Goal: Task Accomplishment & Management: Manage account settings

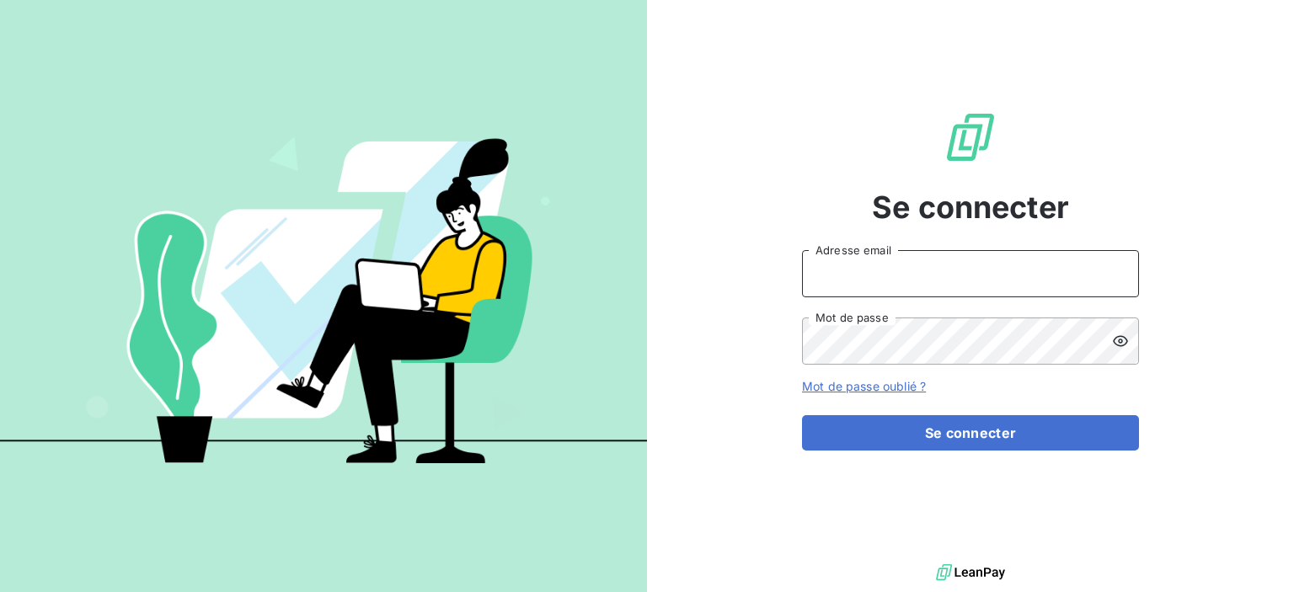
click at [879, 286] on input "Adresse email" at bounding box center [970, 273] width 337 height 47
type input "[EMAIL_ADDRESS][DOMAIN_NAME]"
click at [1125, 343] on icon at bounding box center [1120, 340] width 15 height 11
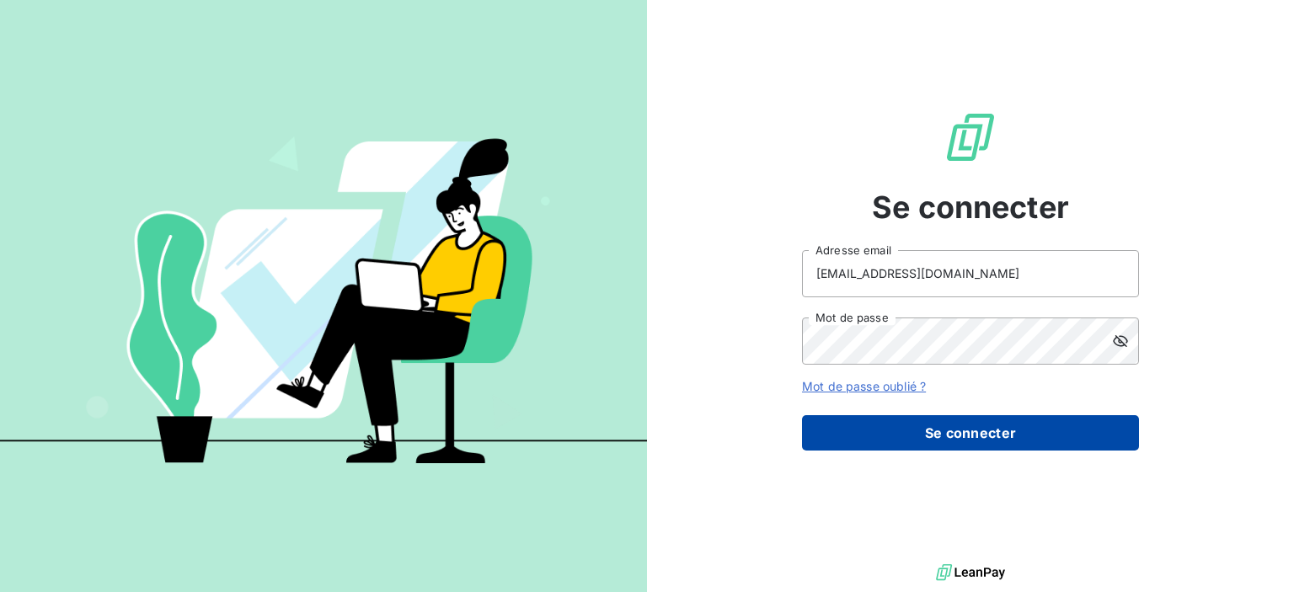
click at [953, 439] on button "Se connecter" at bounding box center [970, 432] width 337 height 35
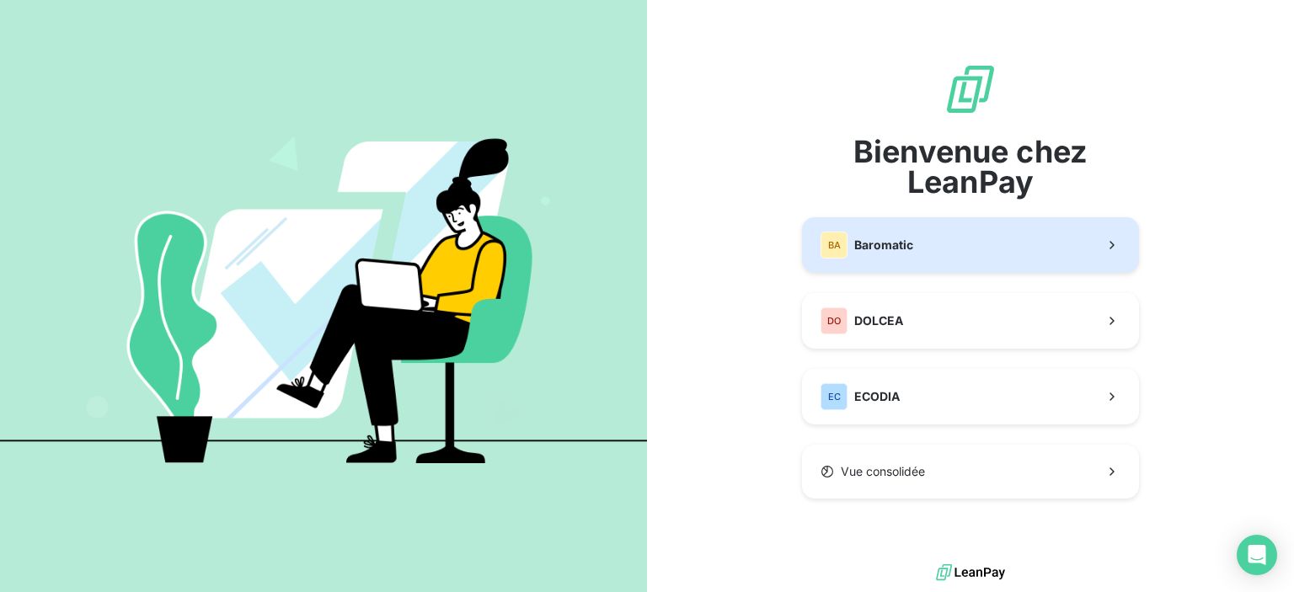
click at [903, 243] on span "Baromatic" at bounding box center [883, 245] width 59 height 17
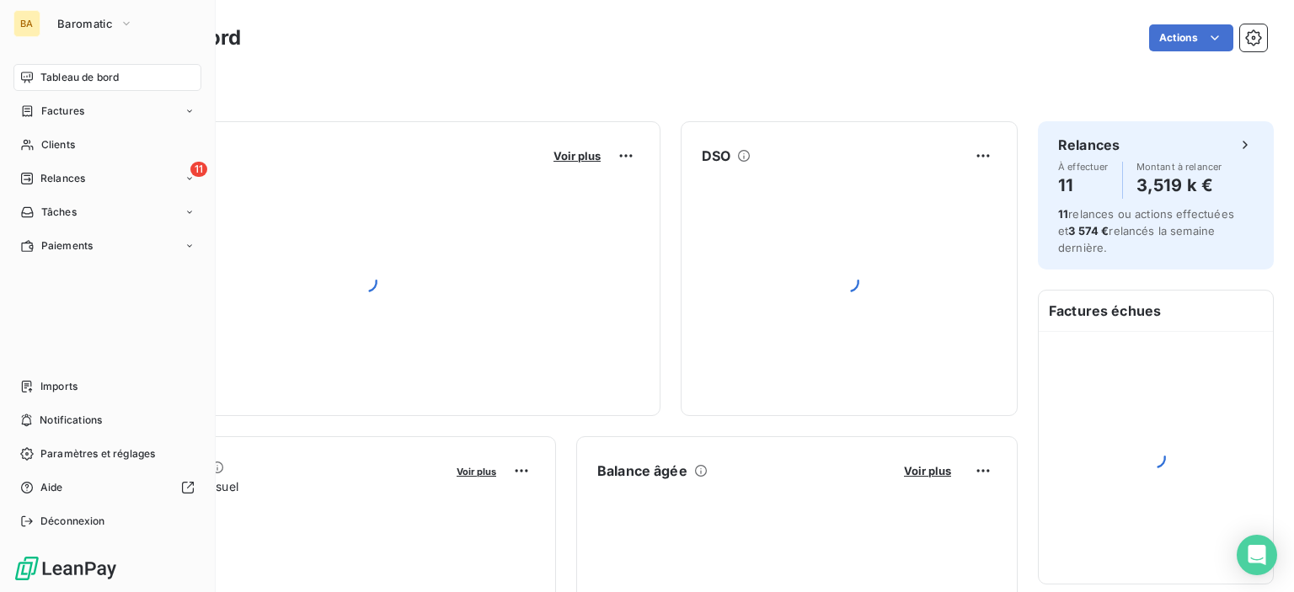
click at [206, 161] on div "BA Baromatic Tableau de bord Factures Clients 11 Relances Tâches Paiements Impo…" at bounding box center [108, 296] width 216 height 592
click at [195, 169] on span "11" at bounding box center [198, 169] width 17 height 15
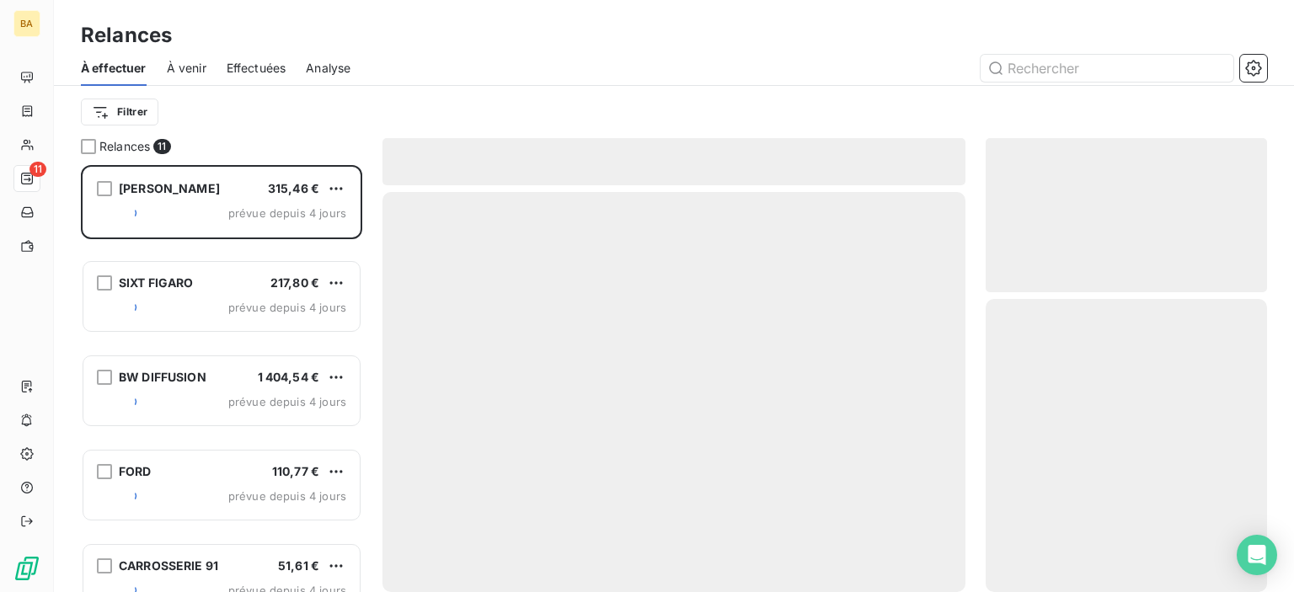
scroll to position [414, 268]
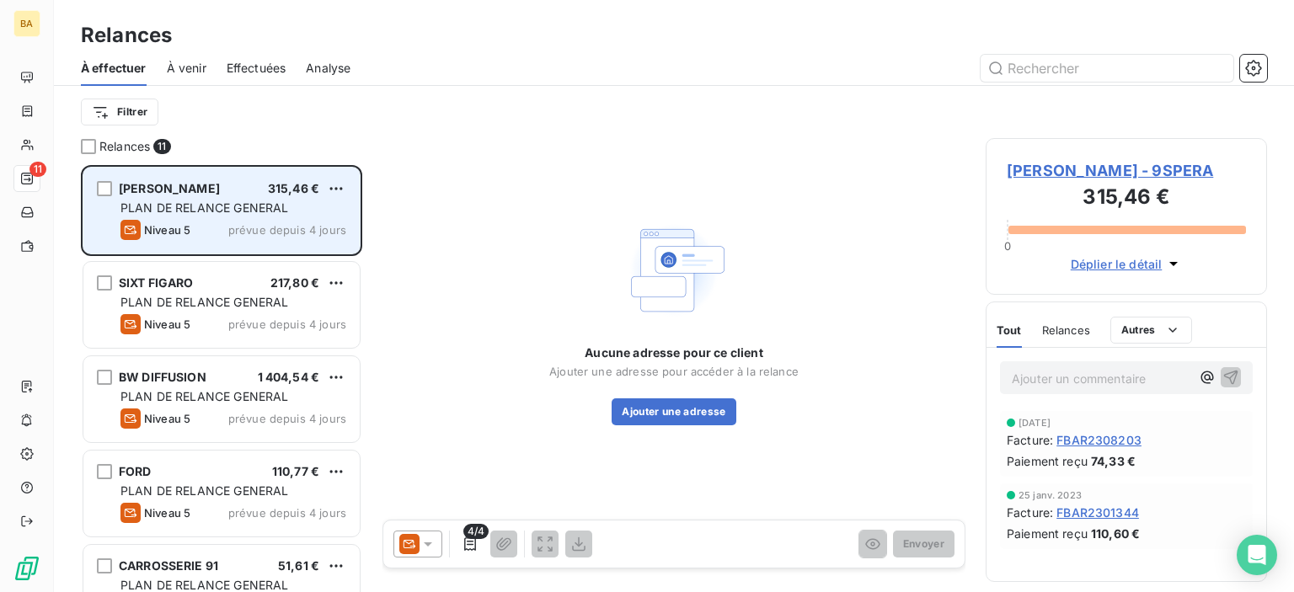
click at [226, 213] on span "PLAN DE RELANCE GENERAL" at bounding box center [204, 207] width 168 height 14
click at [98, 187] on div "grid" at bounding box center [104, 188] width 15 height 15
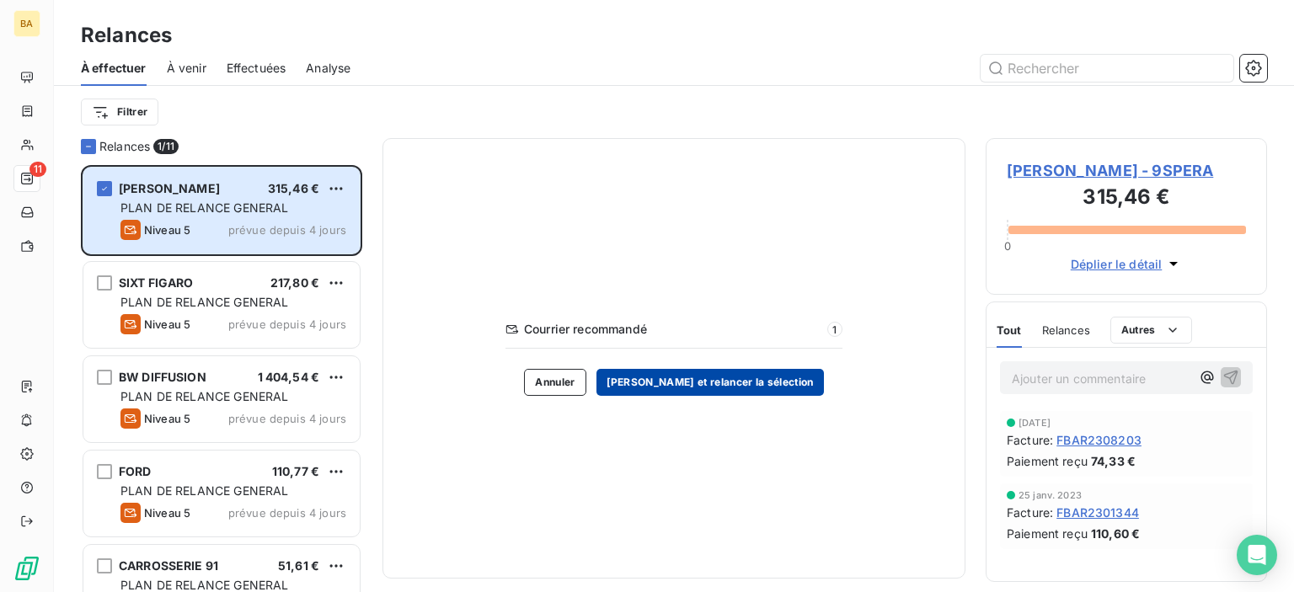
click at [665, 376] on button "[PERSON_NAME] et relancer la sélection" at bounding box center [709, 382] width 227 height 27
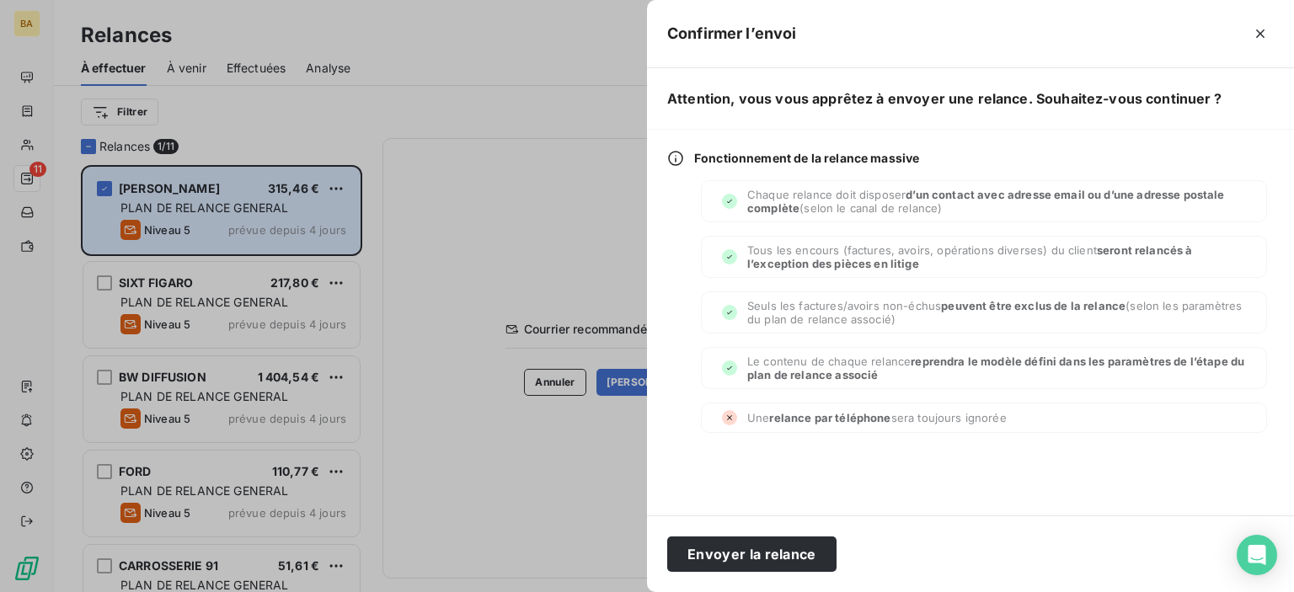
click at [576, 382] on div at bounding box center [647, 296] width 1294 height 592
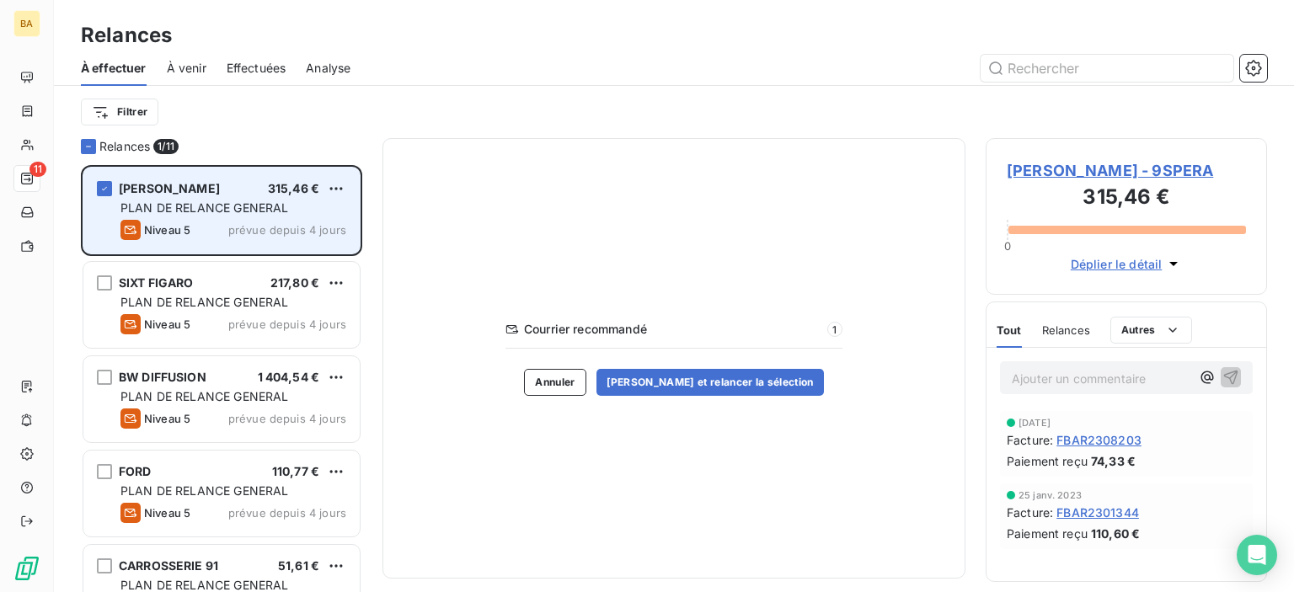
click at [308, 201] on div "PLAN DE RELANCE GENERAL" at bounding box center [233, 208] width 226 height 17
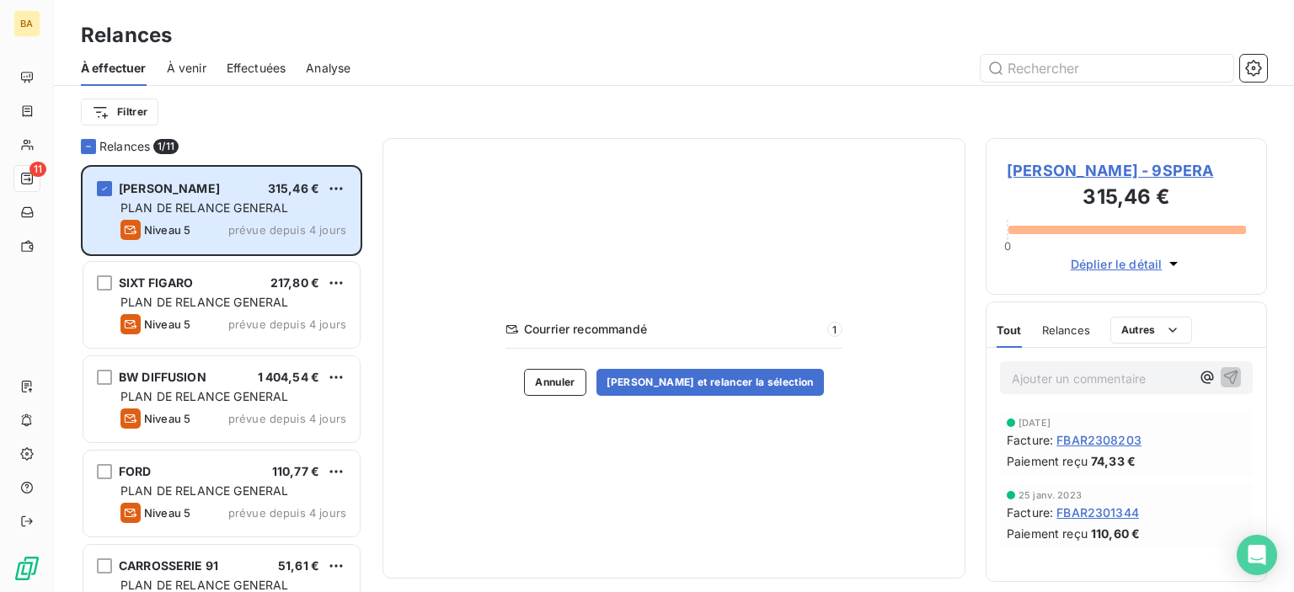
click at [1129, 264] on span "Déplier le détail" at bounding box center [1117, 264] width 92 height 18
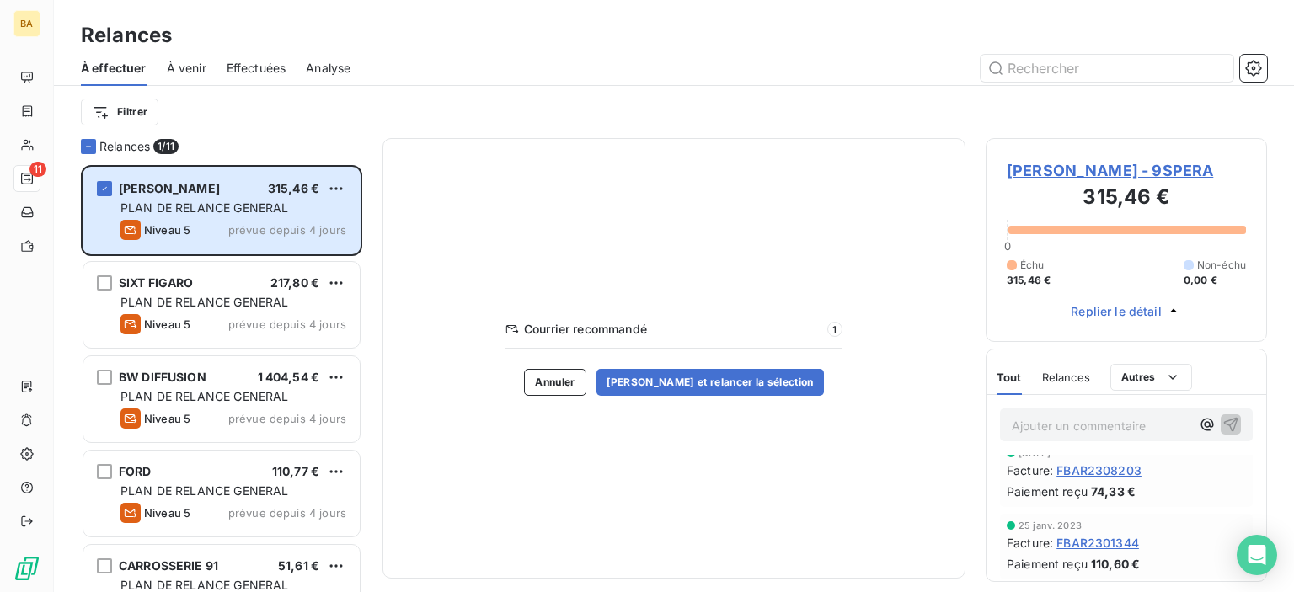
scroll to position [0, 0]
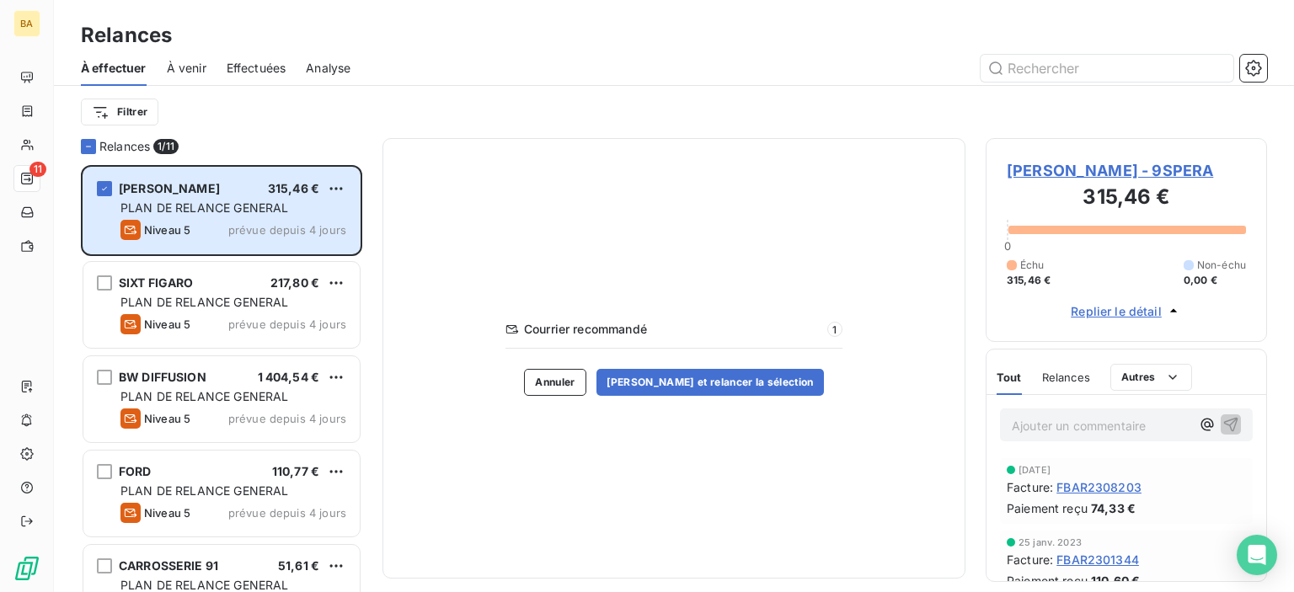
click at [1071, 373] on span "Relances" at bounding box center [1066, 377] width 48 height 13
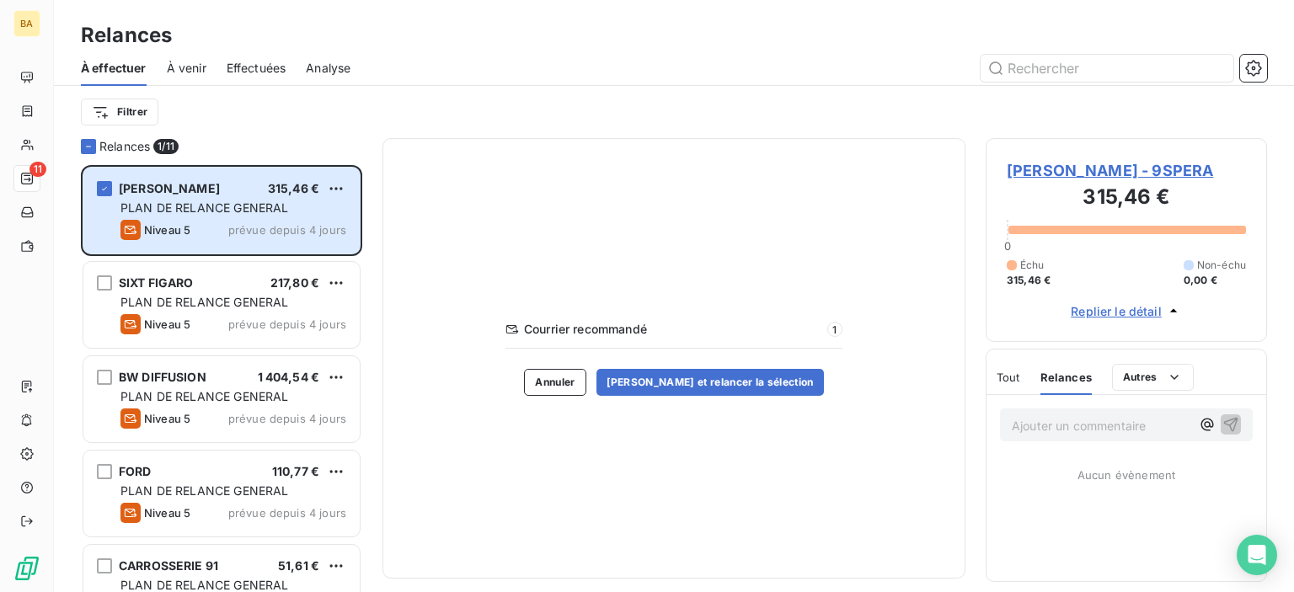
click at [676, 198] on div "Courrier recommandé 1 Annuler Valider et relancer la sélection" at bounding box center [673, 358] width 583 height 441
click at [1106, 316] on span "Replier le détail" at bounding box center [1116, 311] width 91 height 18
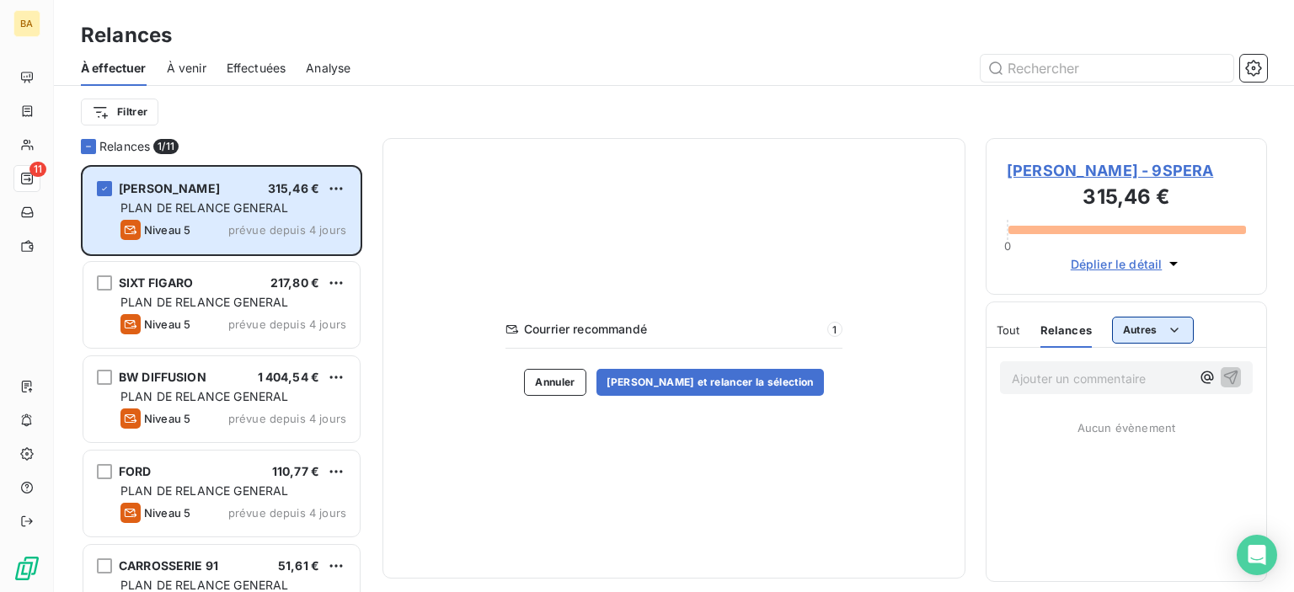
click at [1139, 339] on html "BA 11 Relances À effectuer À venir Effectuées Analyse Filtrer Relances 1/ 11 [P…" at bounding box center [647, 296] width 1294 height 592
click at [1009, 338] on html "BA 11 Relances À effectuer À venir Effectuées Analyse Filtrer Relances 1/ 11 [P…" at bounding box center [647, 296] width 1294 height 592
click at [1011, 329] on span "Tout" at bounding box center [1009, 329] width 24 height 13
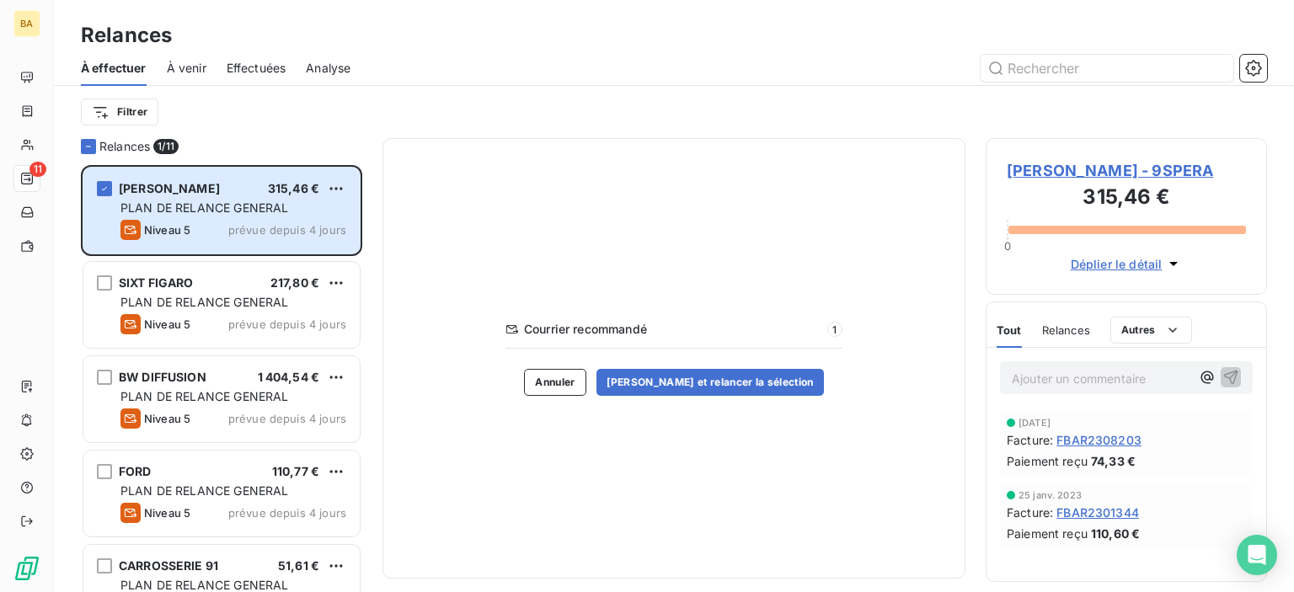
click at [1102, 436] on span "FBAR2308203" at bounding box center [1098, 440] width 85 height 18
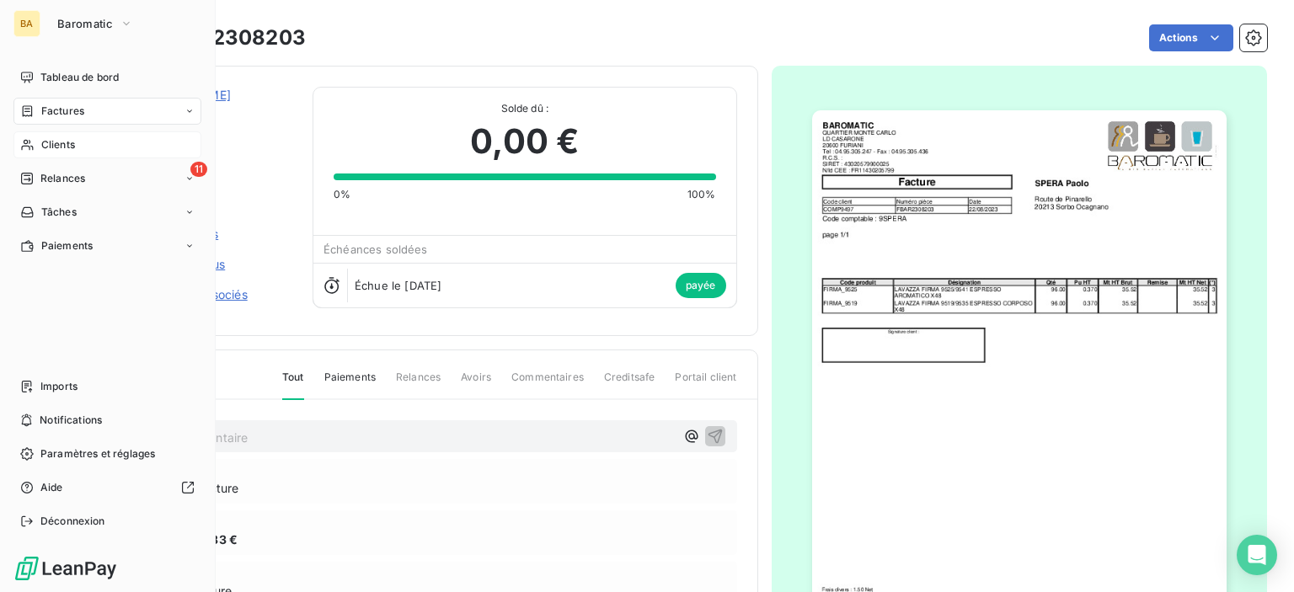
click at [51, 147] on span "Clients" at bounding box center [58, 144] width 34 height 15
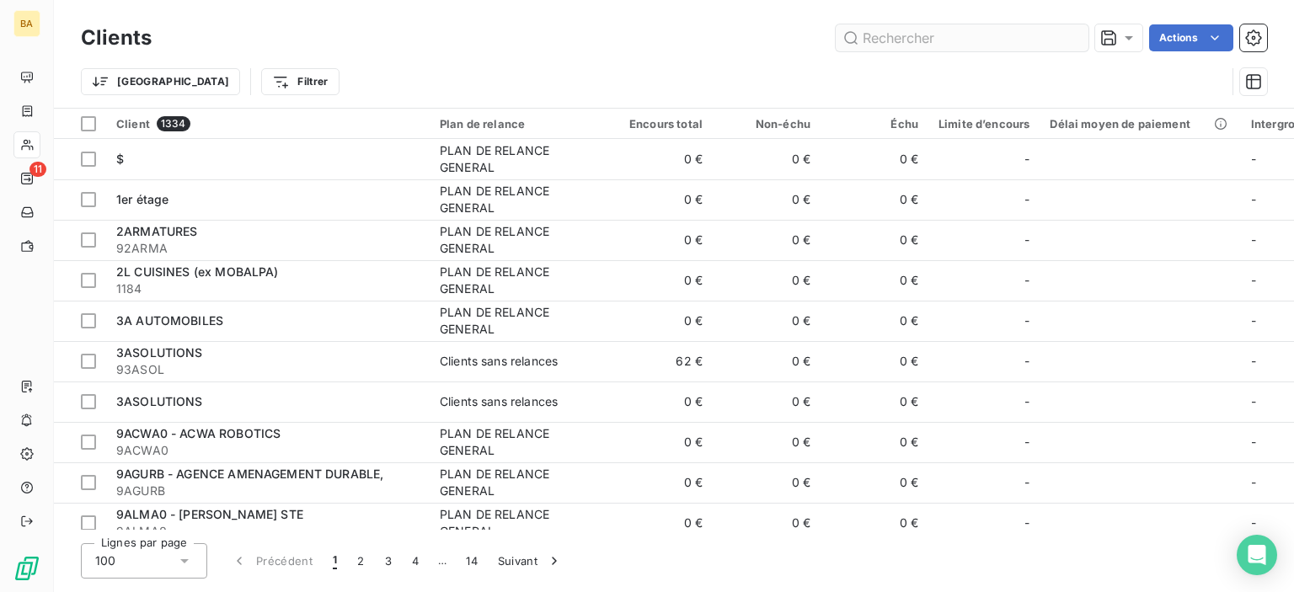
click at [871, 40] on input "text" at bounding box center [962, 37] width 253 height 27
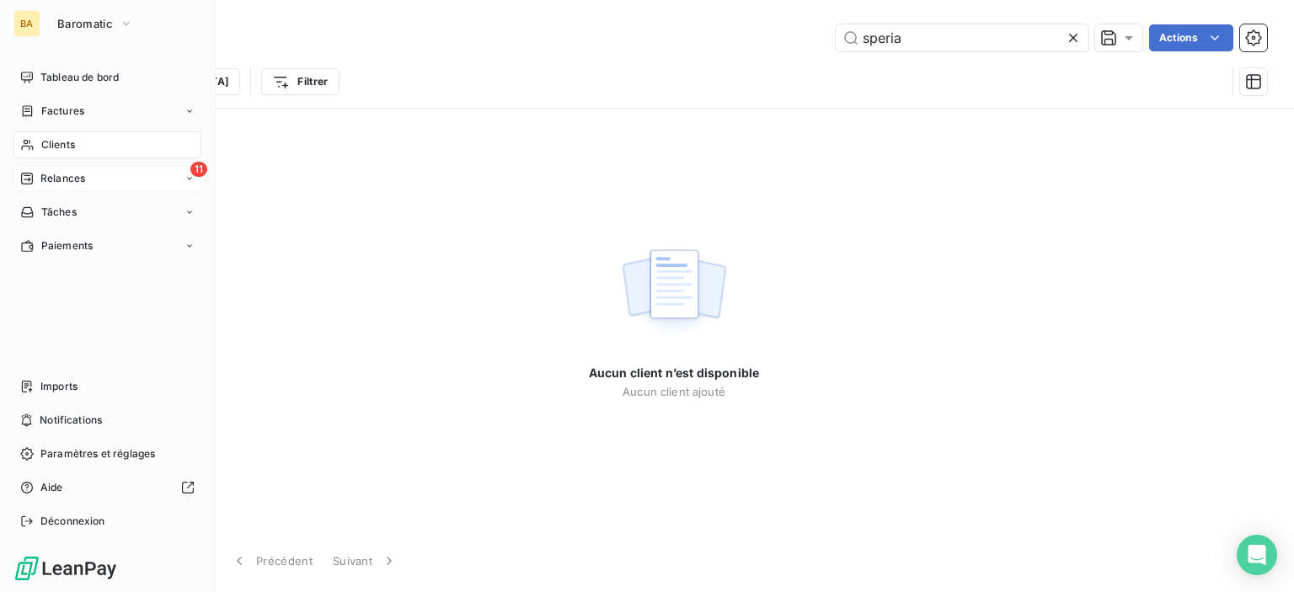
type input "speria"
click at [20, 174] on icon at bounding box center [26, 178] width 13 height 13
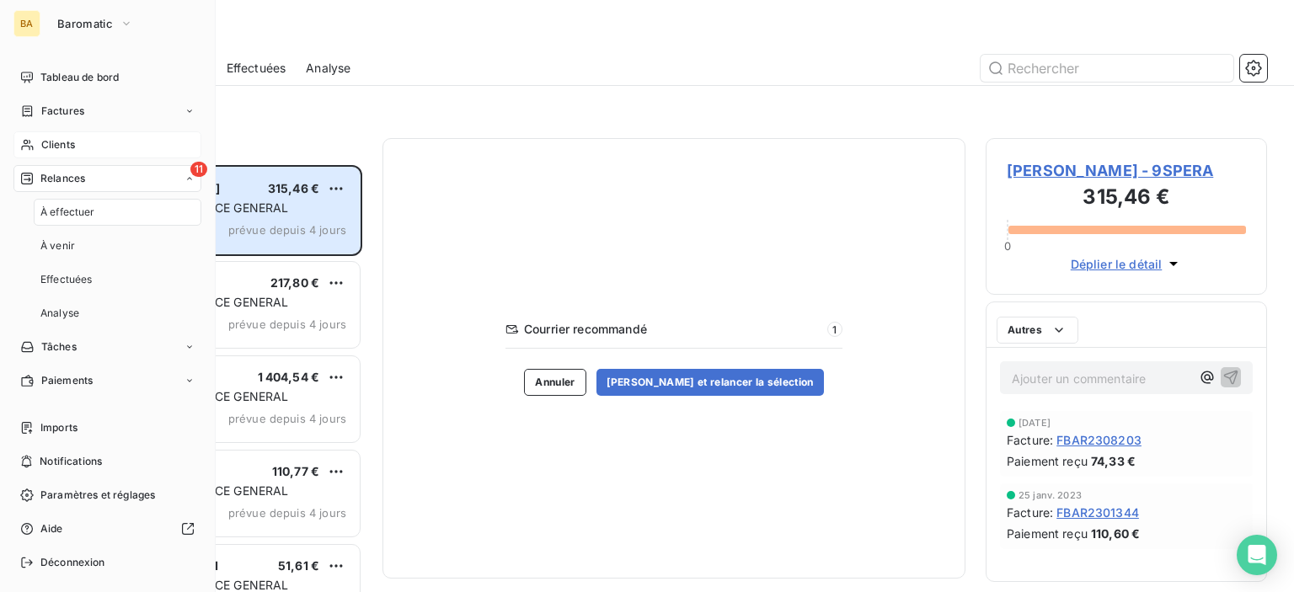
scroll to position [414, 268]
click at [190, 168] on span "11" at bounding box center [198, 169] width 17 height 15
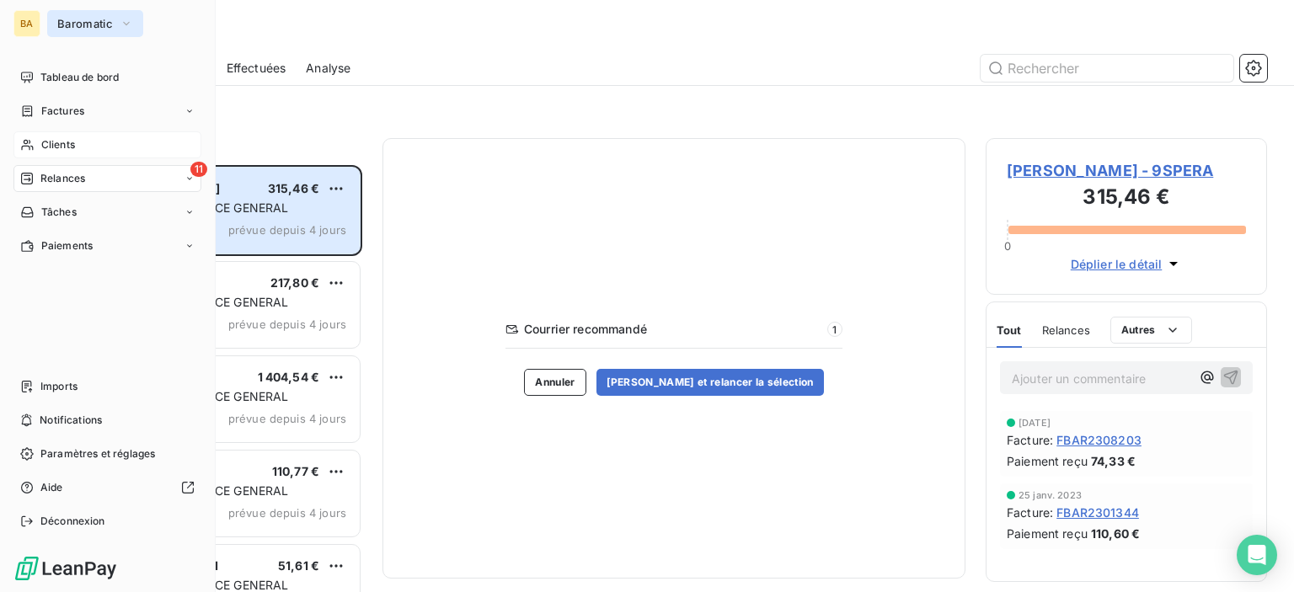
click at [81, 22] on span "Baromatic" at bounding box center [85, 23] width 56 height 13
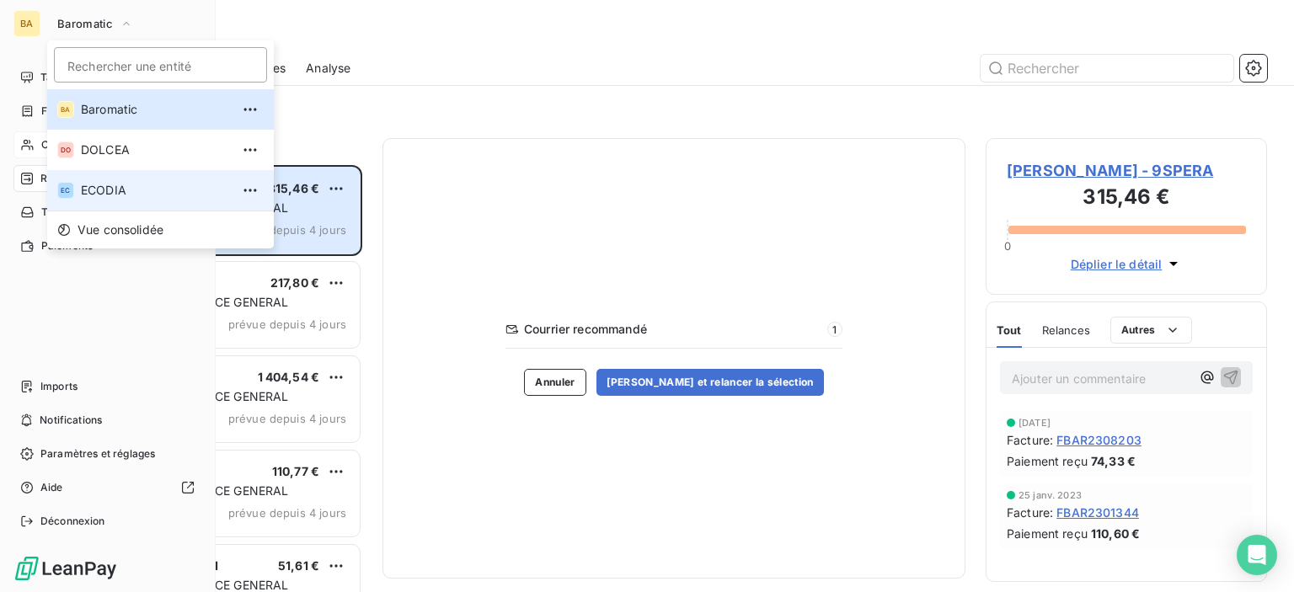
click at [106, 197] on span "ECODIA" at bounding box center [155, 190] width 149 height 17
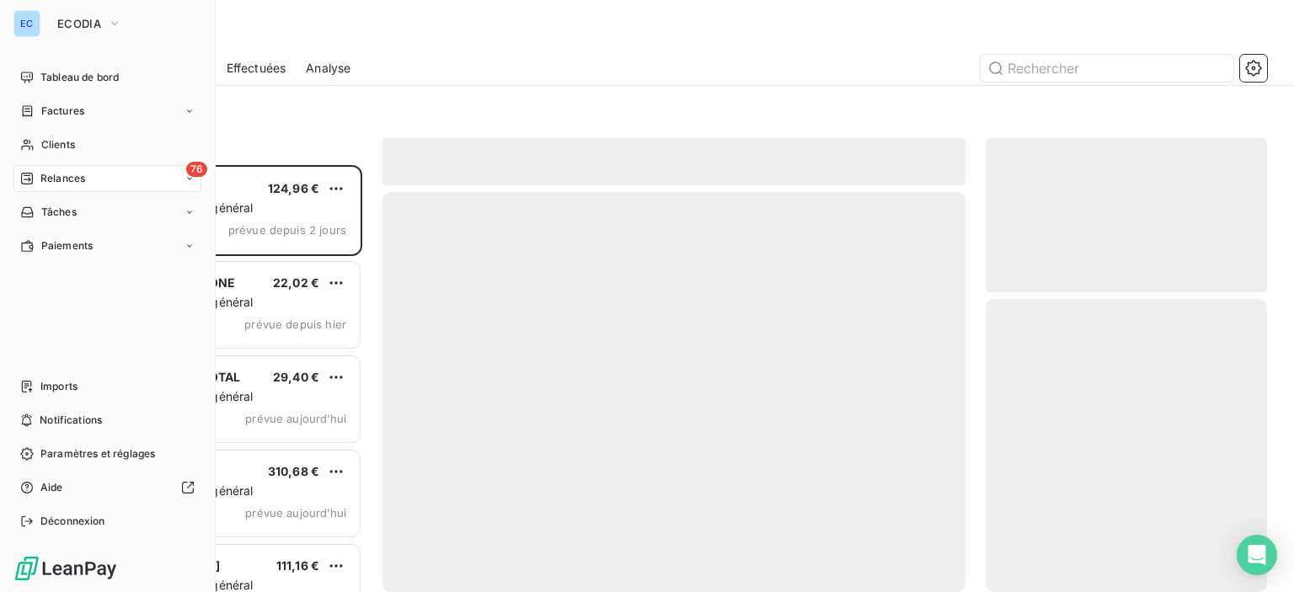
scroll to position [414, 268]
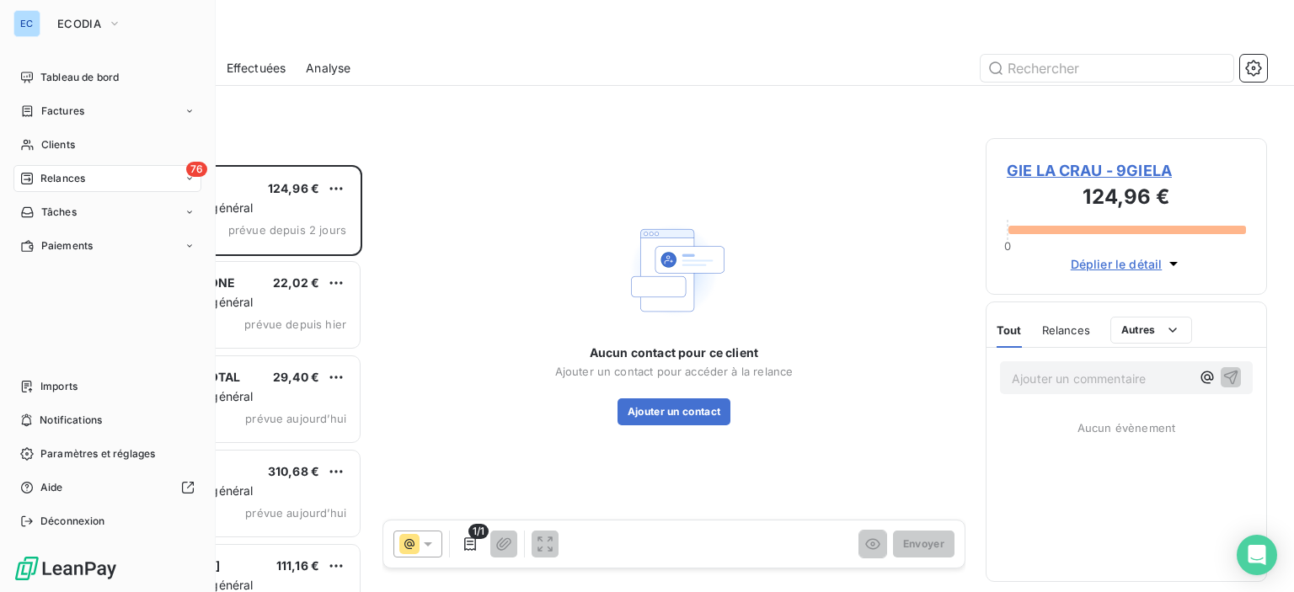
click at [195, 170] on span "76" at bounding box center [196, 169] width 21 height 15
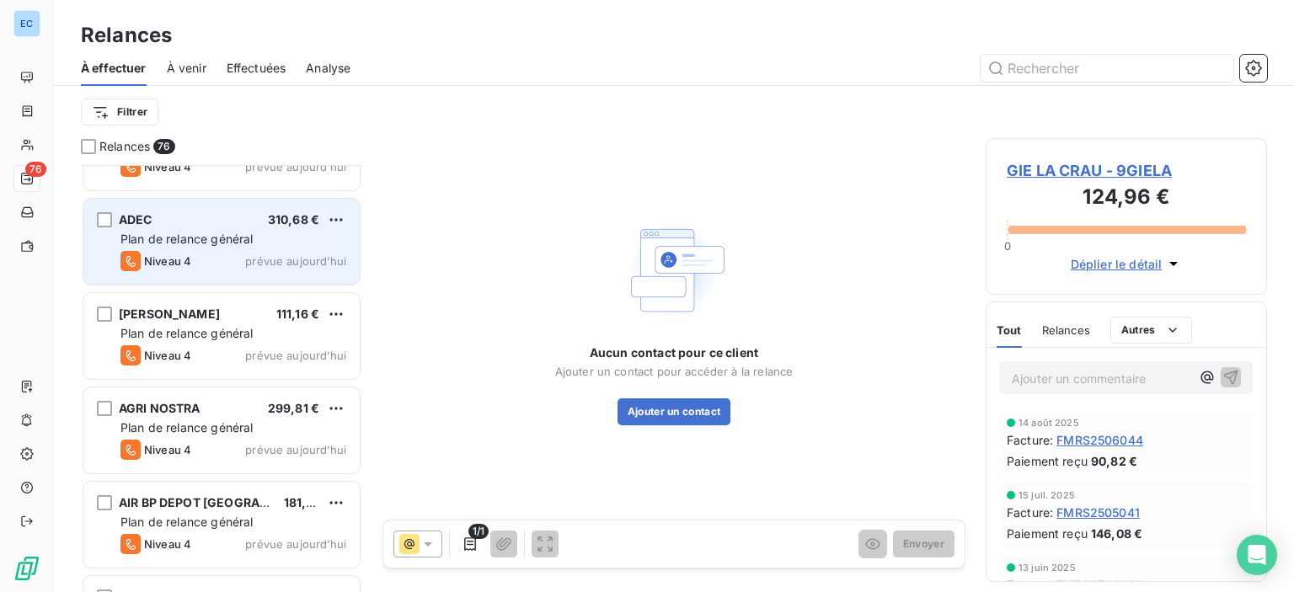
scroll to position [168, 0]
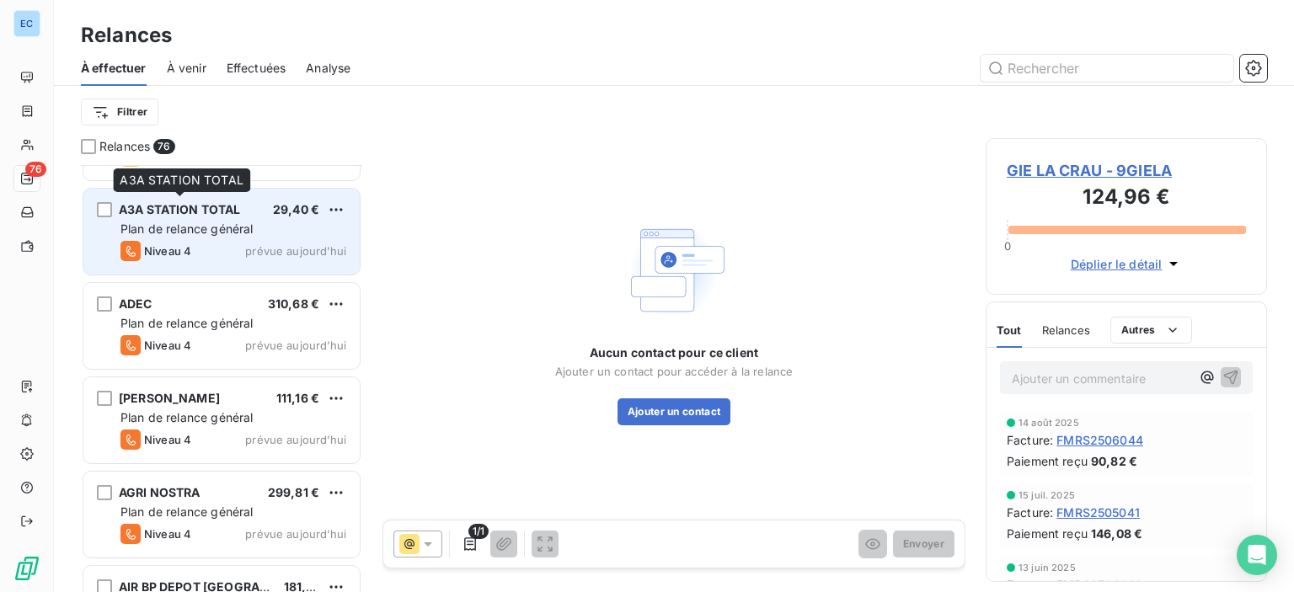
click at [220, 203] on span "A3A STATION TOTAL" at bounding box center [180, 209] width 122 height 14
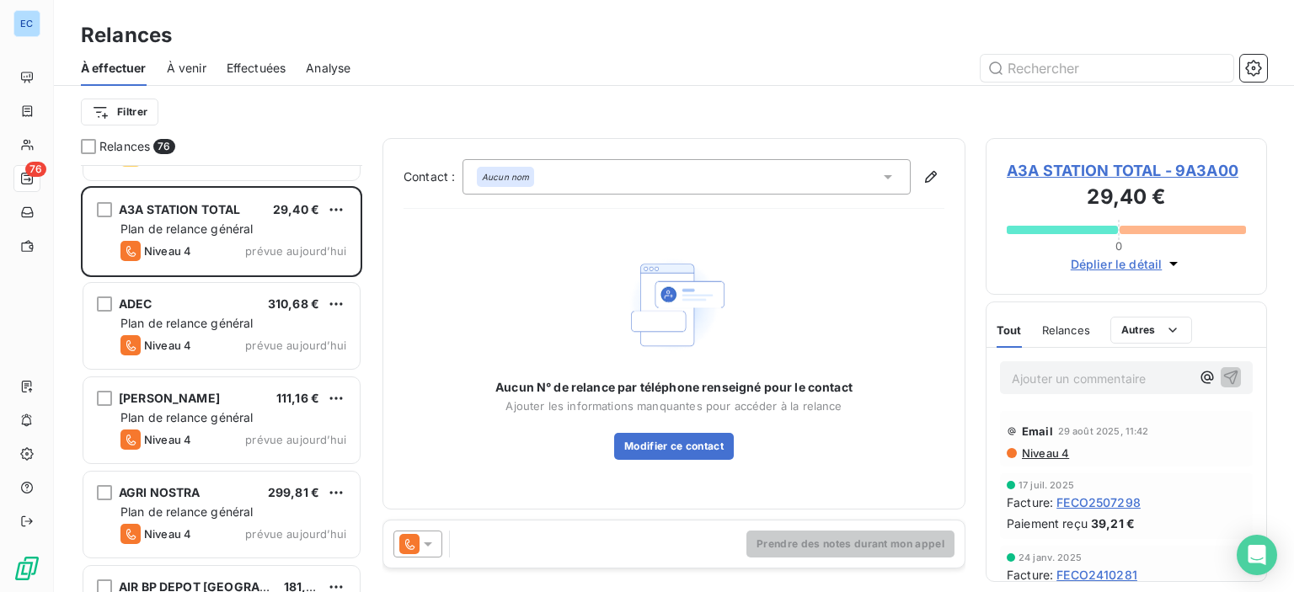
click at [1100, 500] on span "FECO2507298" at bounding box center [1098, 503] width 84 height 18
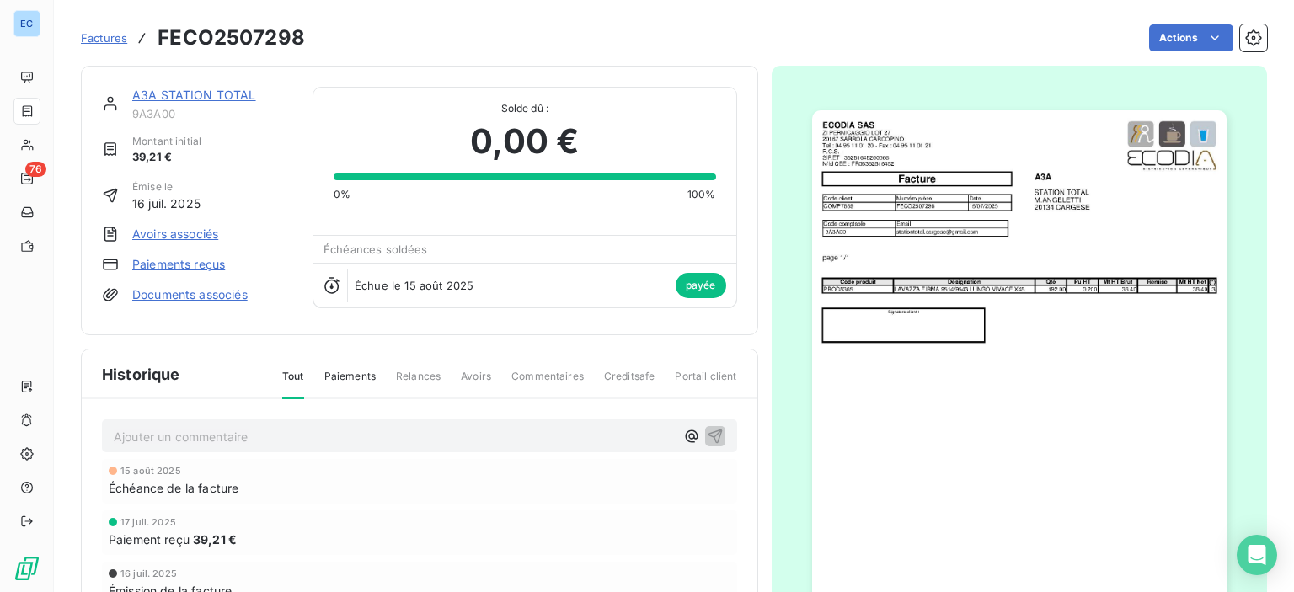
drag, startPoint x: 1094, startPoint y: 234, endPoint x: 1177, endPoint y: 382, distance: 169.7
click at [1177, 382] on img "button" at bounding box center [1019, 402] width 414 height 585
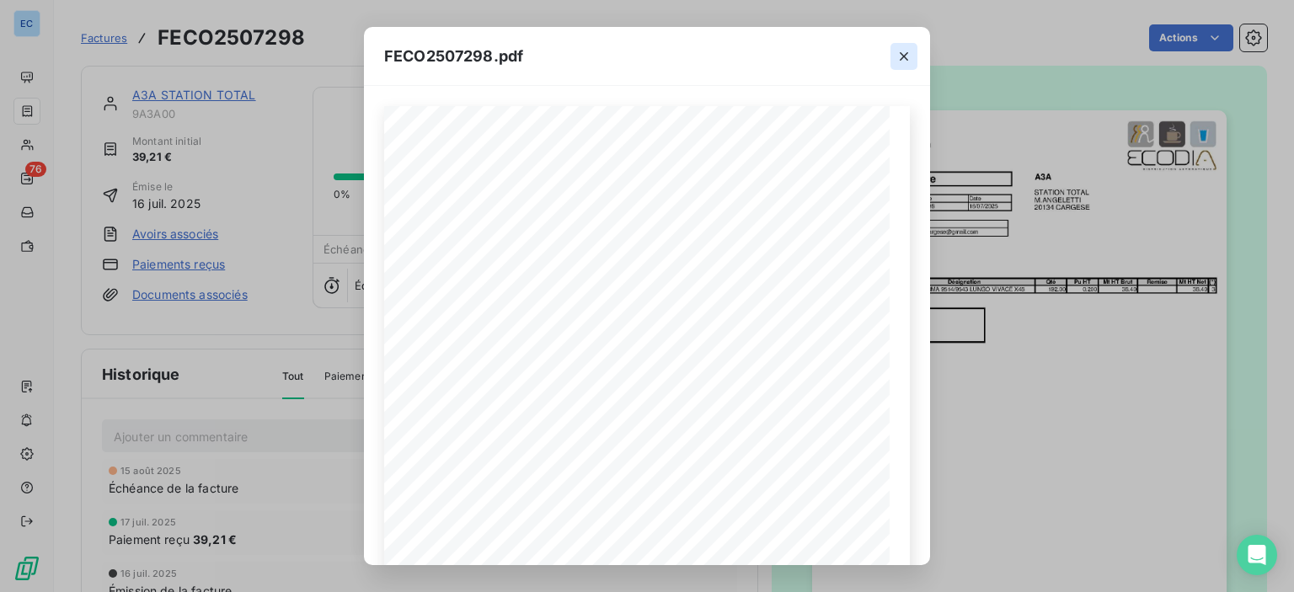
click at [904, 60] on icon "button" at bounding box center [903, 56] width 17 height 17
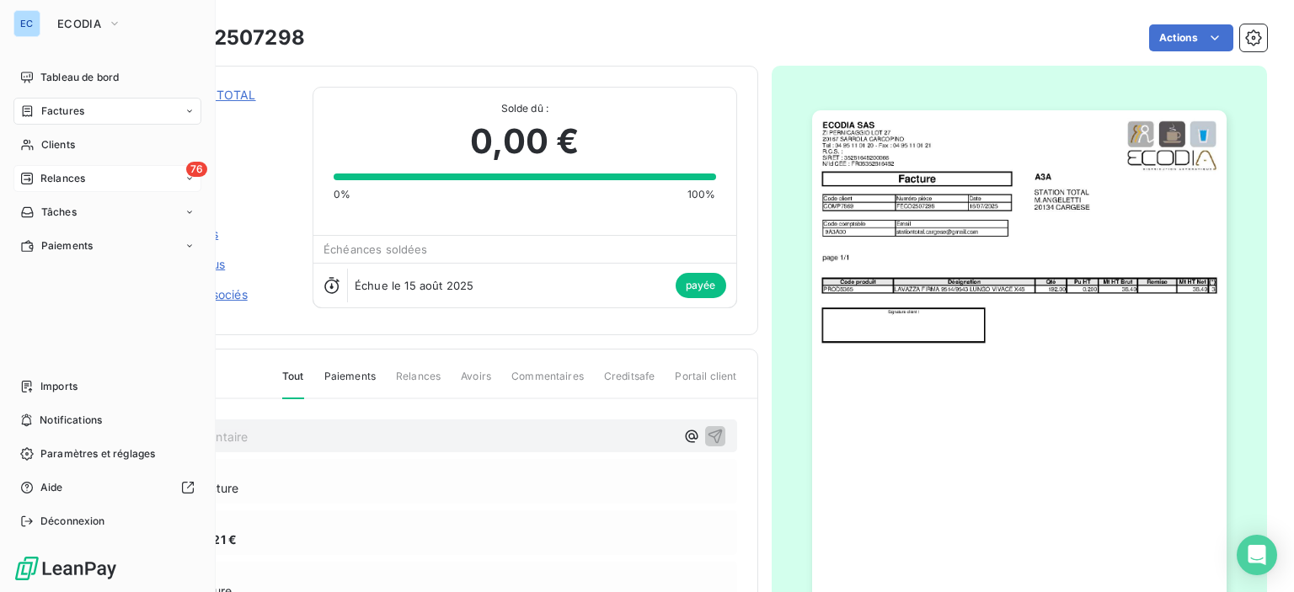
click at [108, 174] on div "76 Relances" at bounding box center [107, 178] width 188 height 27
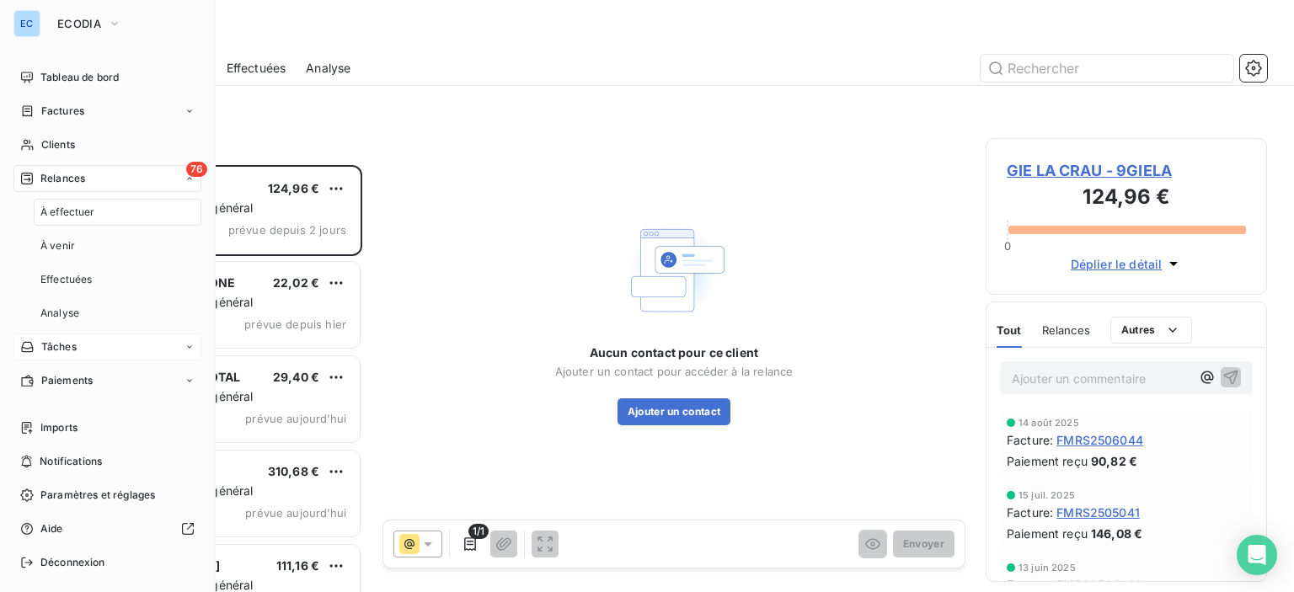
scroll to position [414, 268]
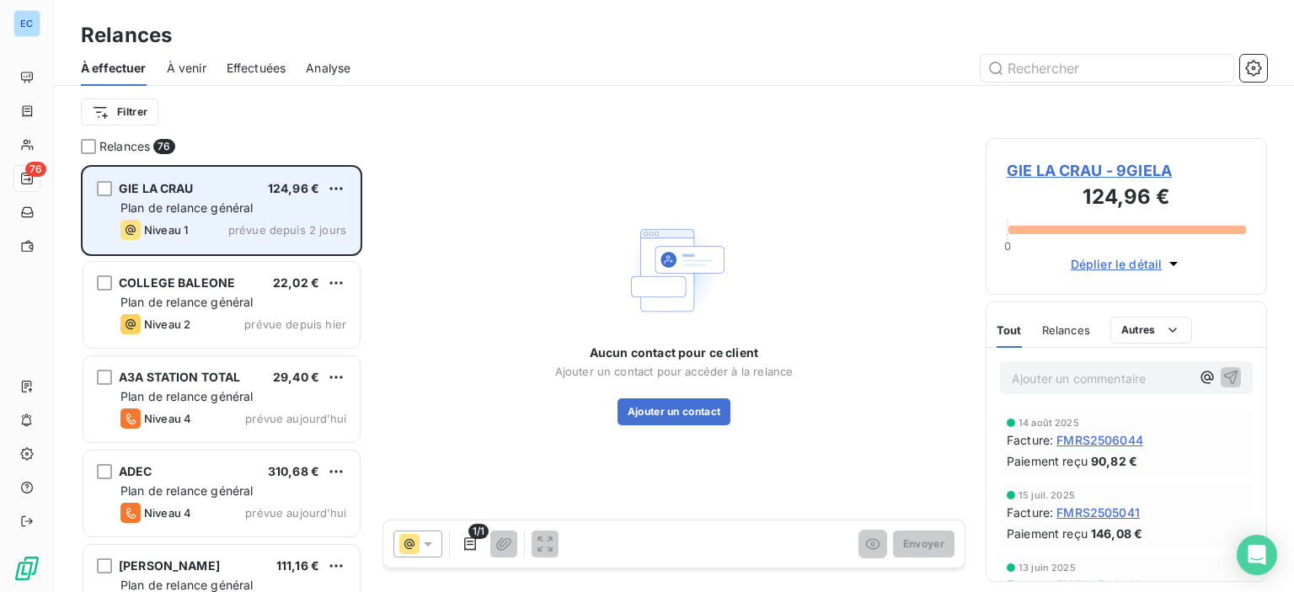
click at [300, 184] on span "124,96 €" at bounding box center [293, 188] width 51 height 14
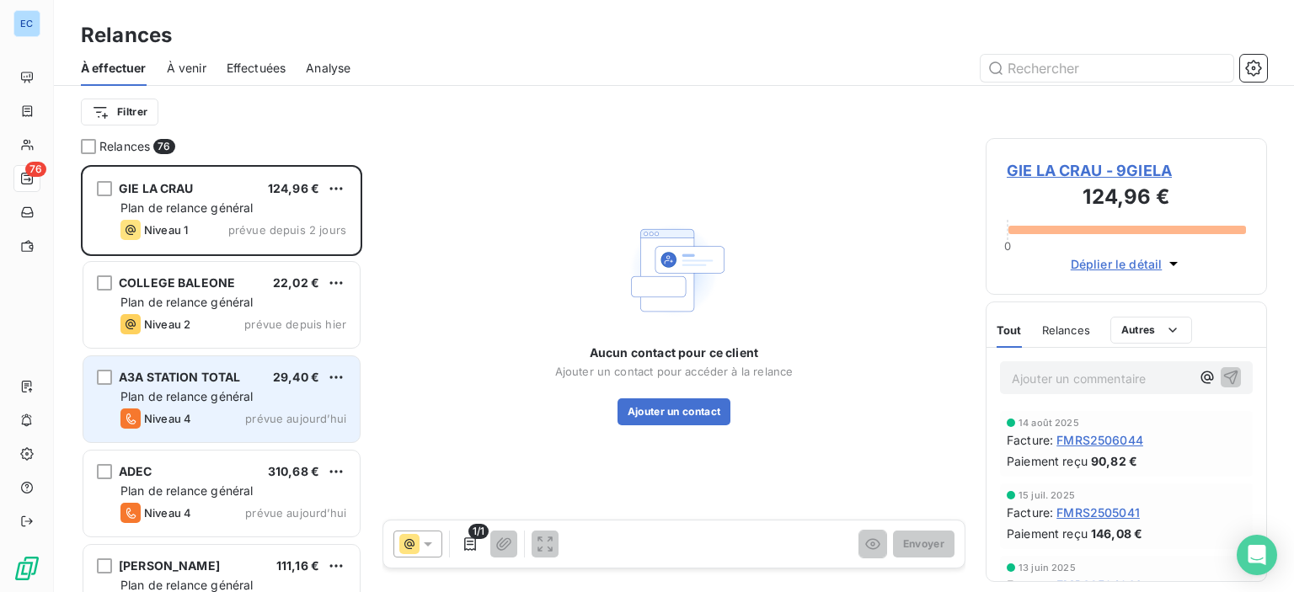
click at [152, 420] on span "Niveau 4" at bounding box center [167, 418] width 47 height 13
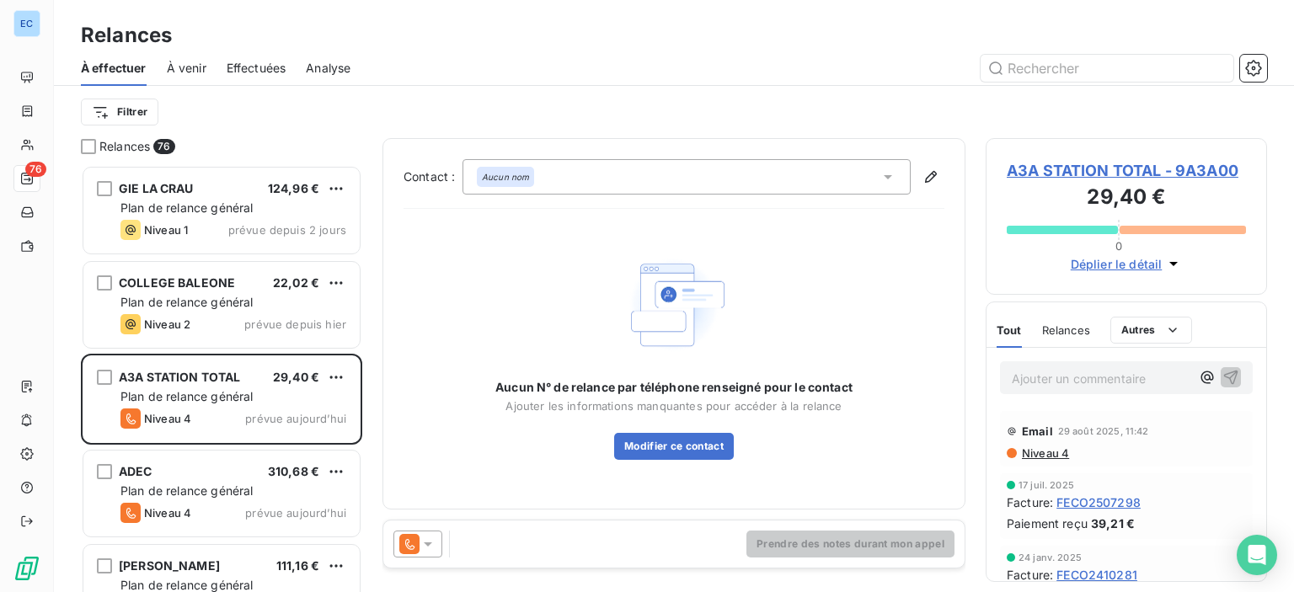
scroll to position [84, 0]
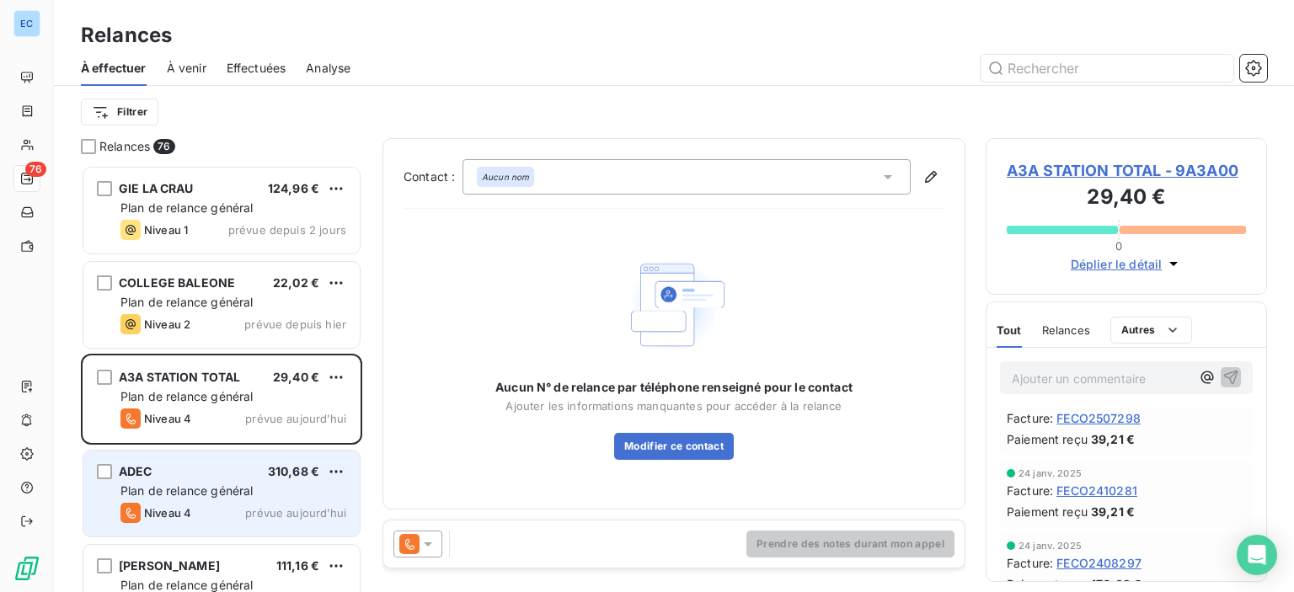
click at [165, 488] on span "Plan de relance général" at bounding box center [186, 491] width 132 height 14
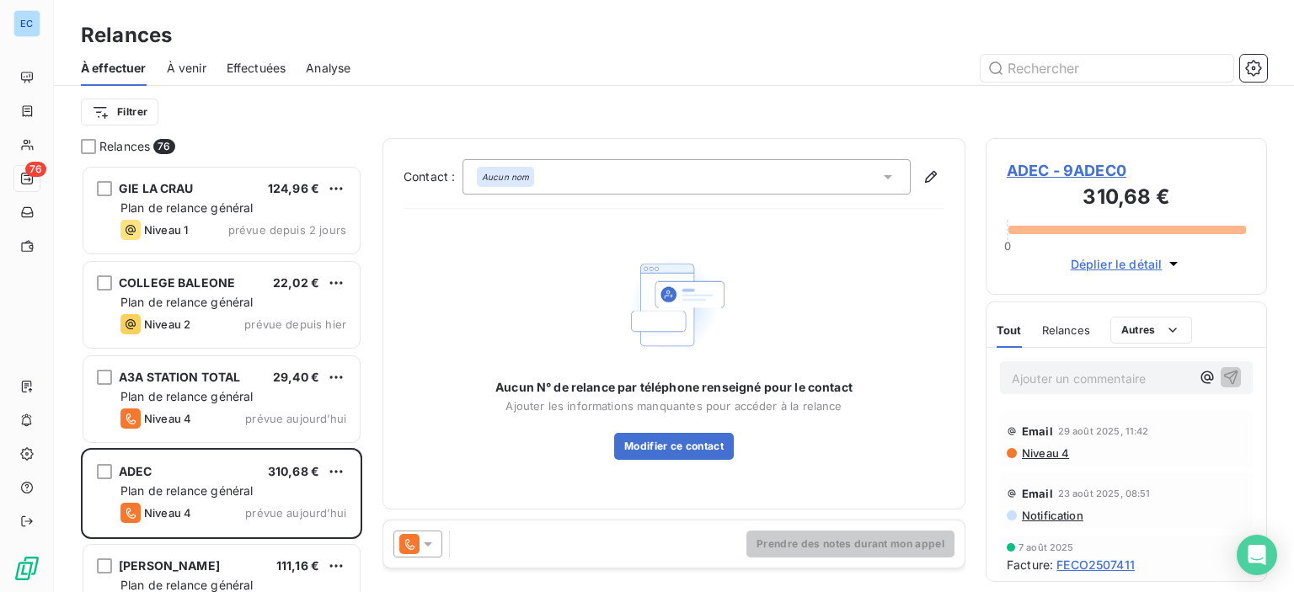
scroll to position [84, 0]
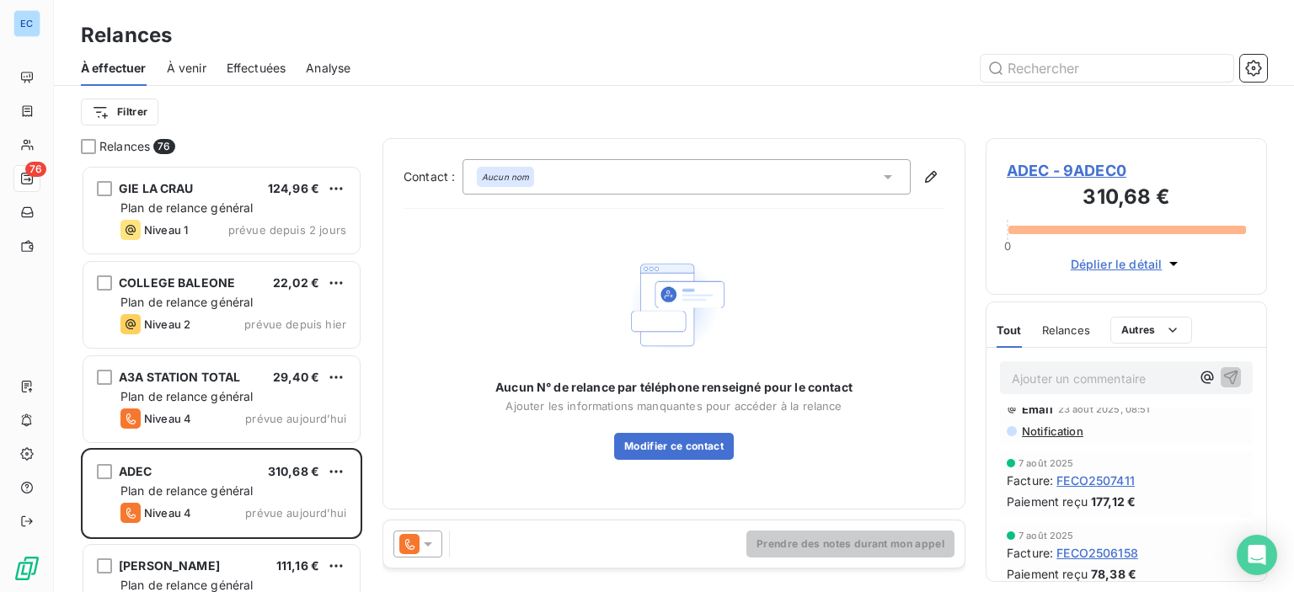
click at [1096, 270] on span "Déplier le détail" at bounding box center [1117, 264] width 92 height 18
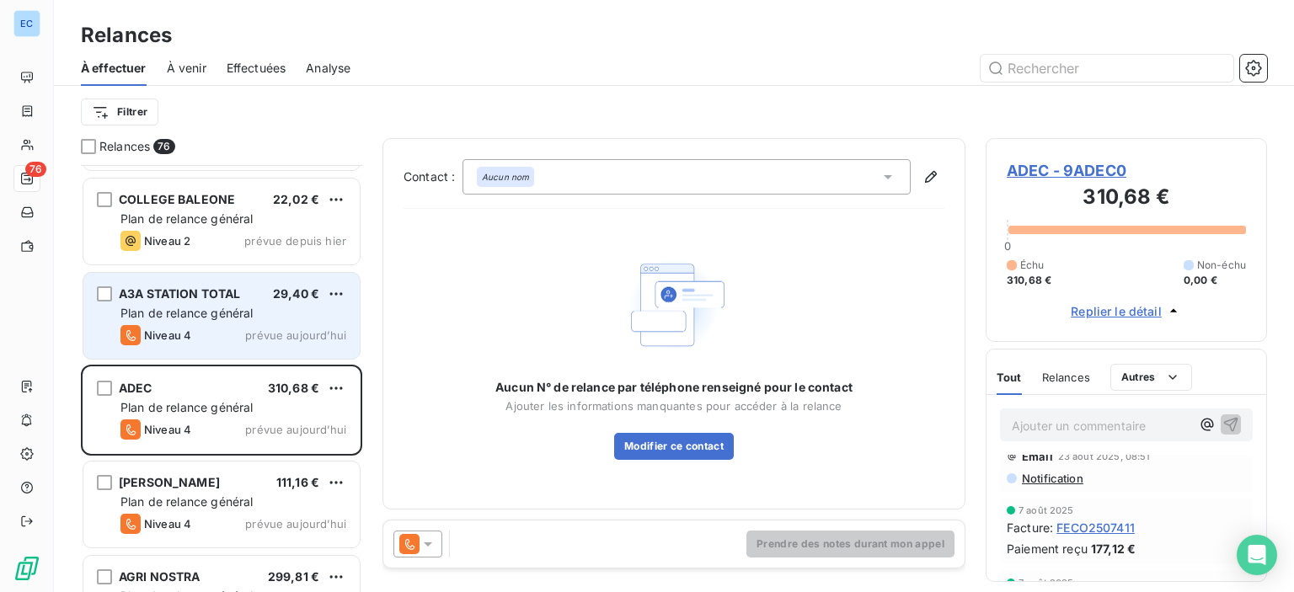
click at [191, 333] on span "Niveau 4" at bounding box center [167, 335] width 47 height 13
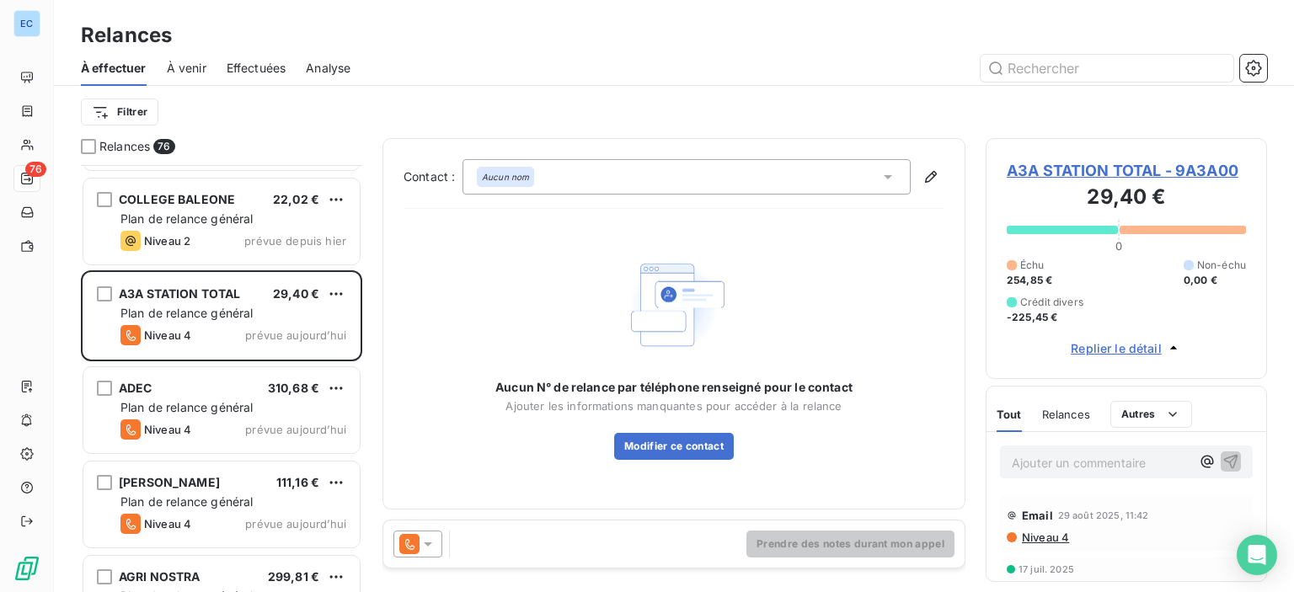
click at [1046, 541] on span "Niveau 4" at bounding box center [1044, 537] width 49 height 13
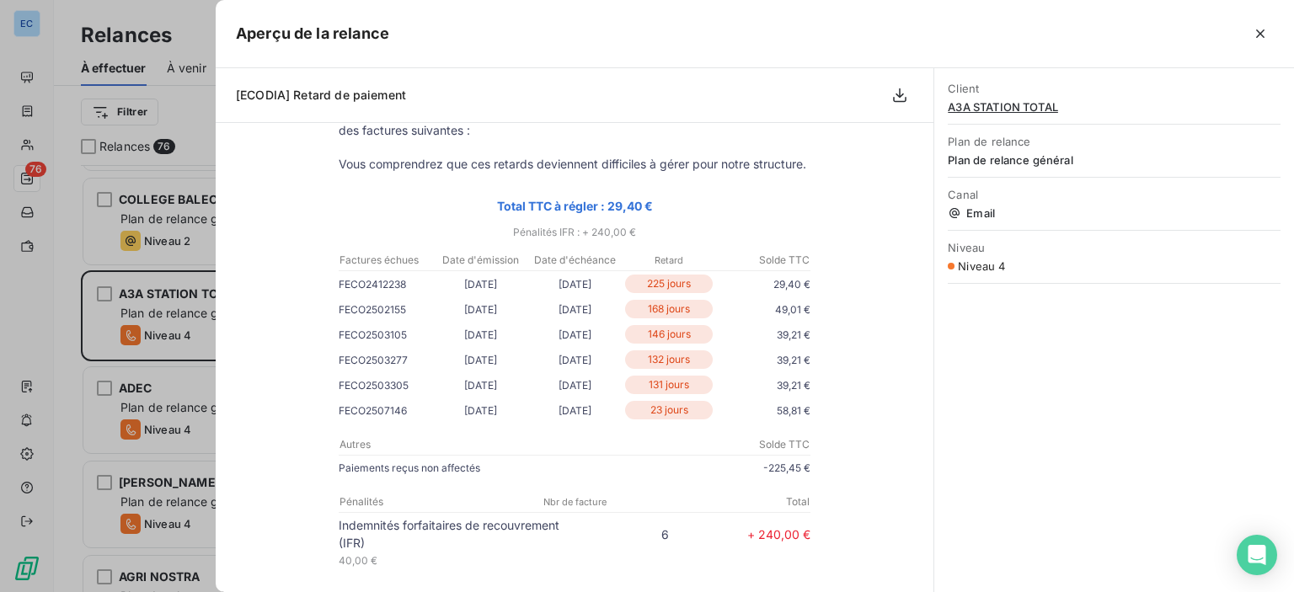
scroll to position [253, 0]
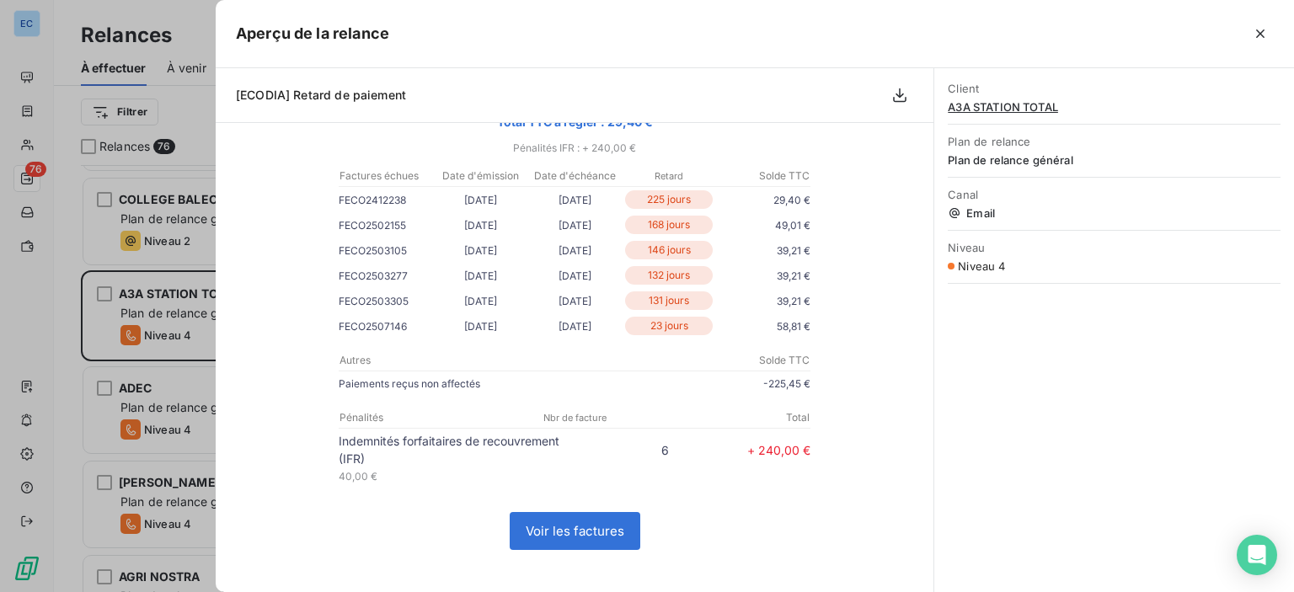
click at [563, 548] on link "Voir les factures" at bounding box center [574, 531] width 129 height 36
click at [1260, 40] on icon "button" at bounding box center [1260, 33] width 17 height 17
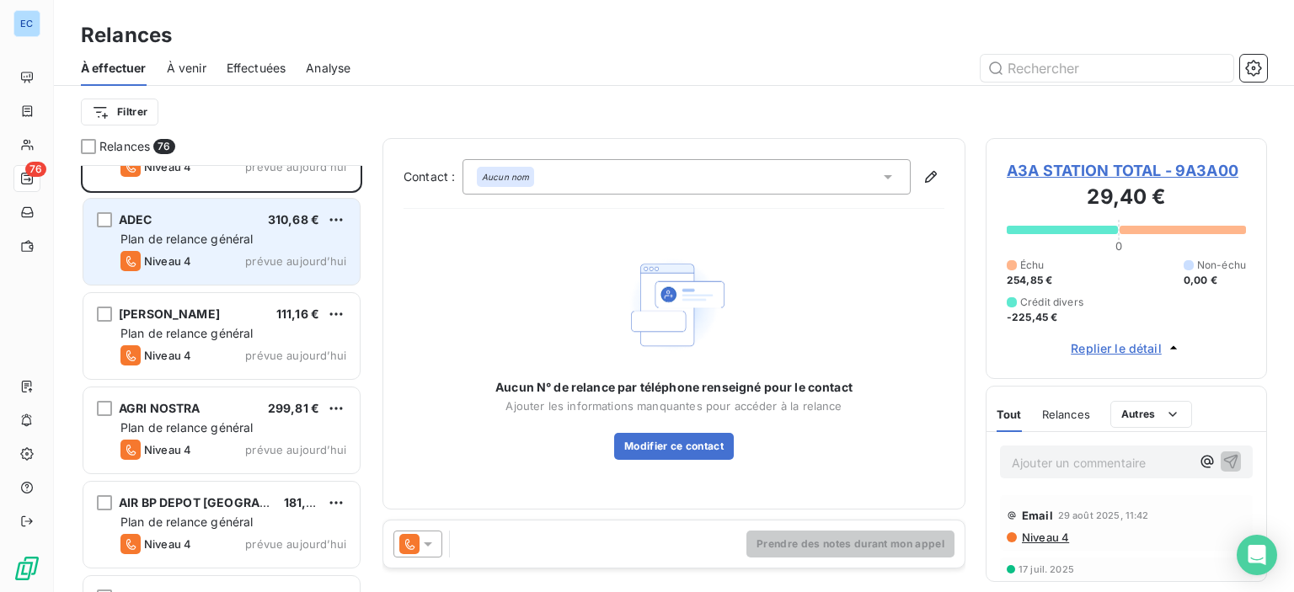
click at [132, 221] on span "ADEC" at bounding box center [136, 219] width 34 height 14
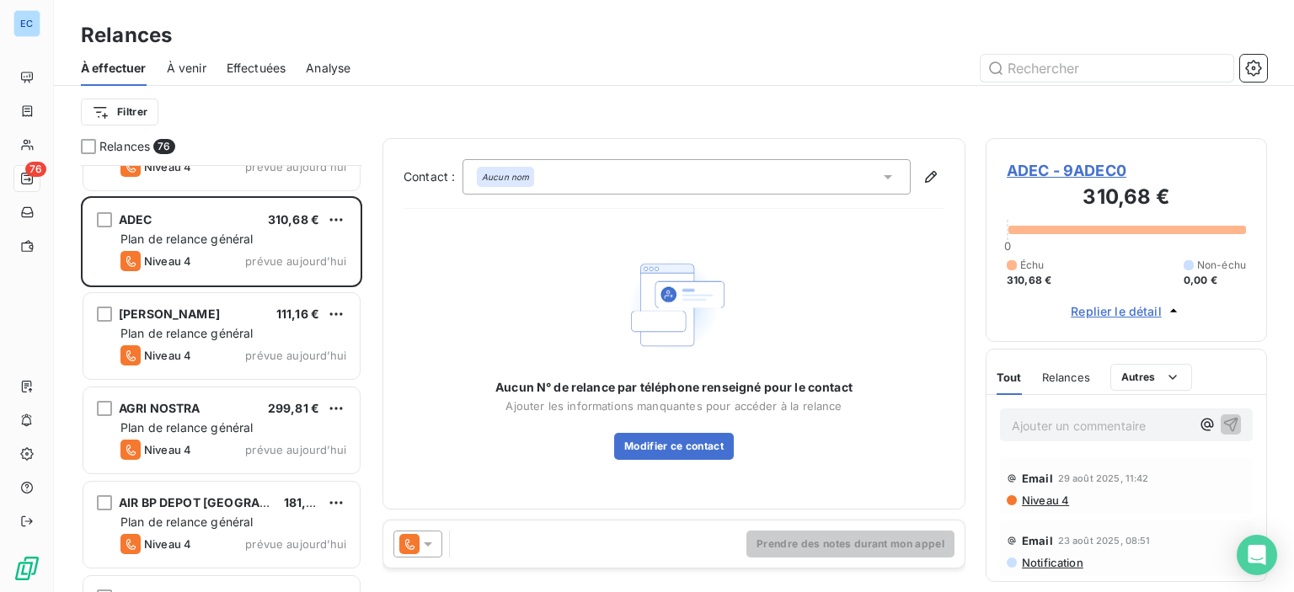
scroll to position [168, 0]
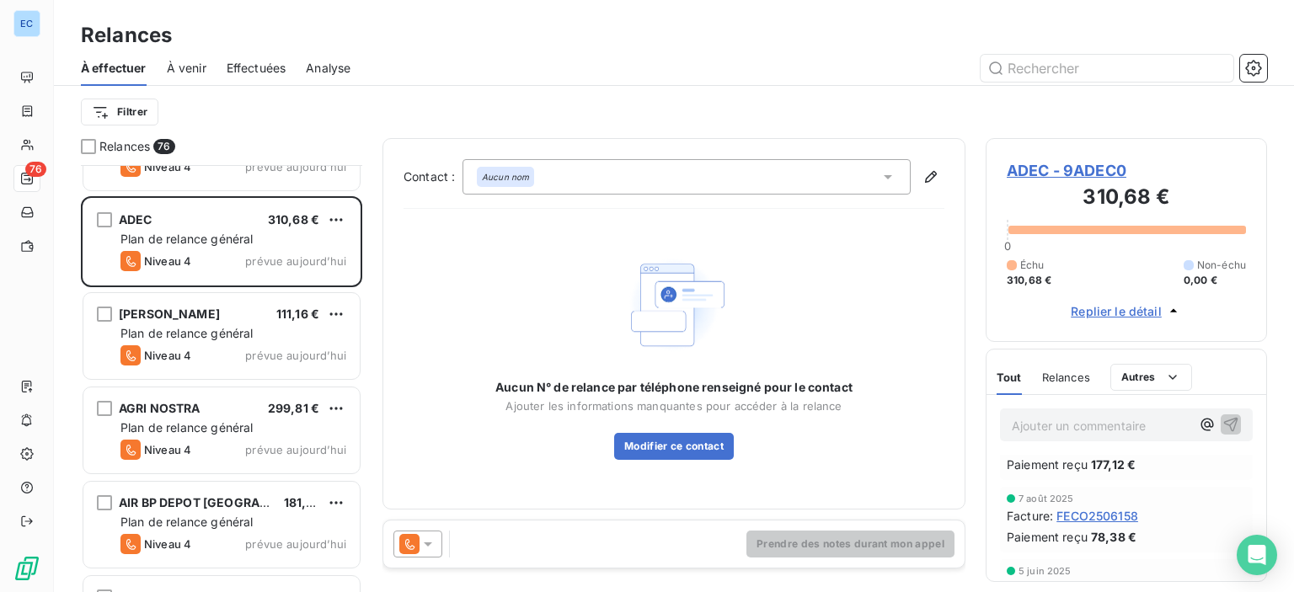
click at [1152, 311] on span "Replier le détail" at bounding box center [1116, 311] width 91 height 18
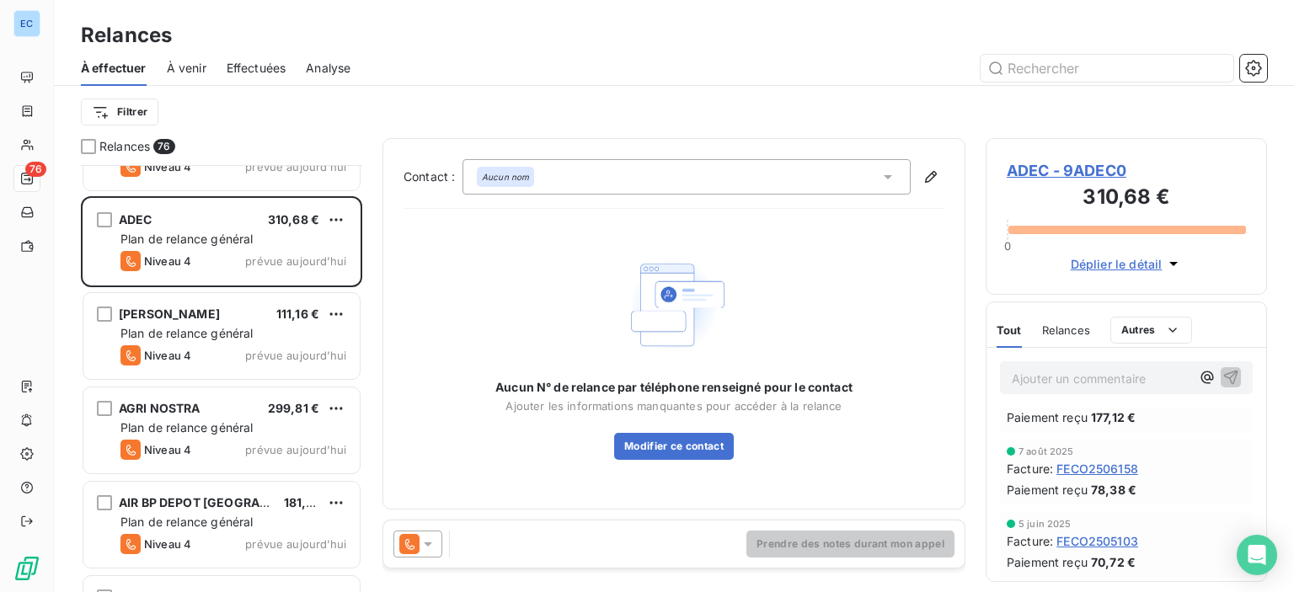
click at [1119, 264] on span "Déplier le détail" at bounding box center [1117, 264] width 92 height 18
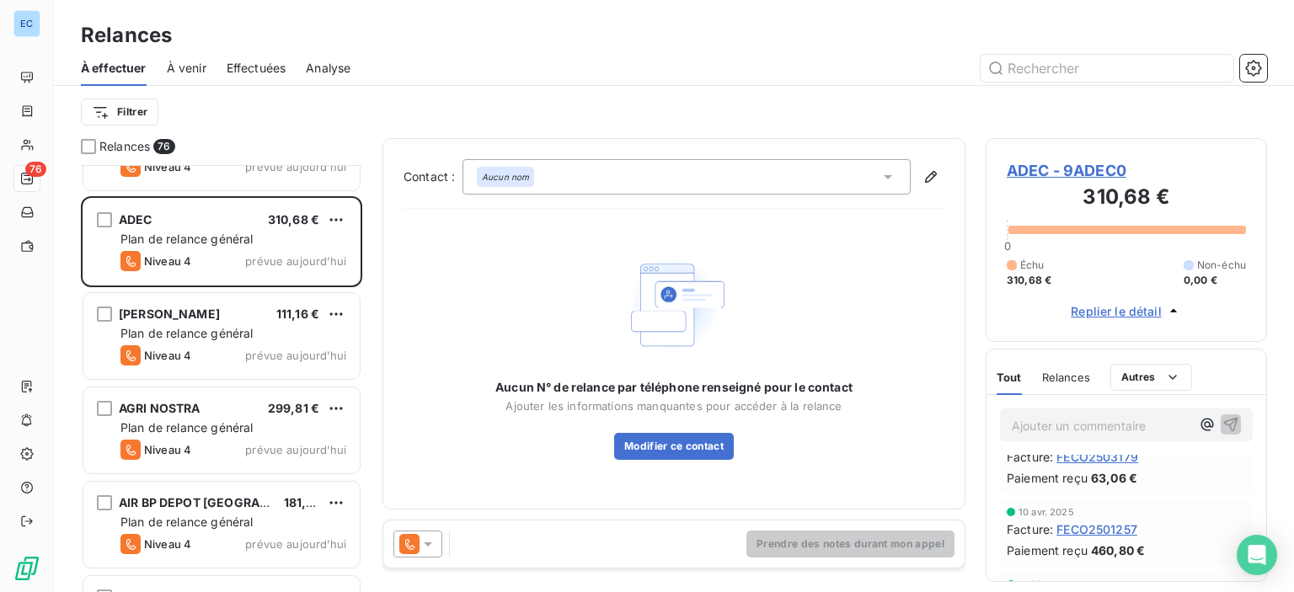
scroll to position [421, 0]
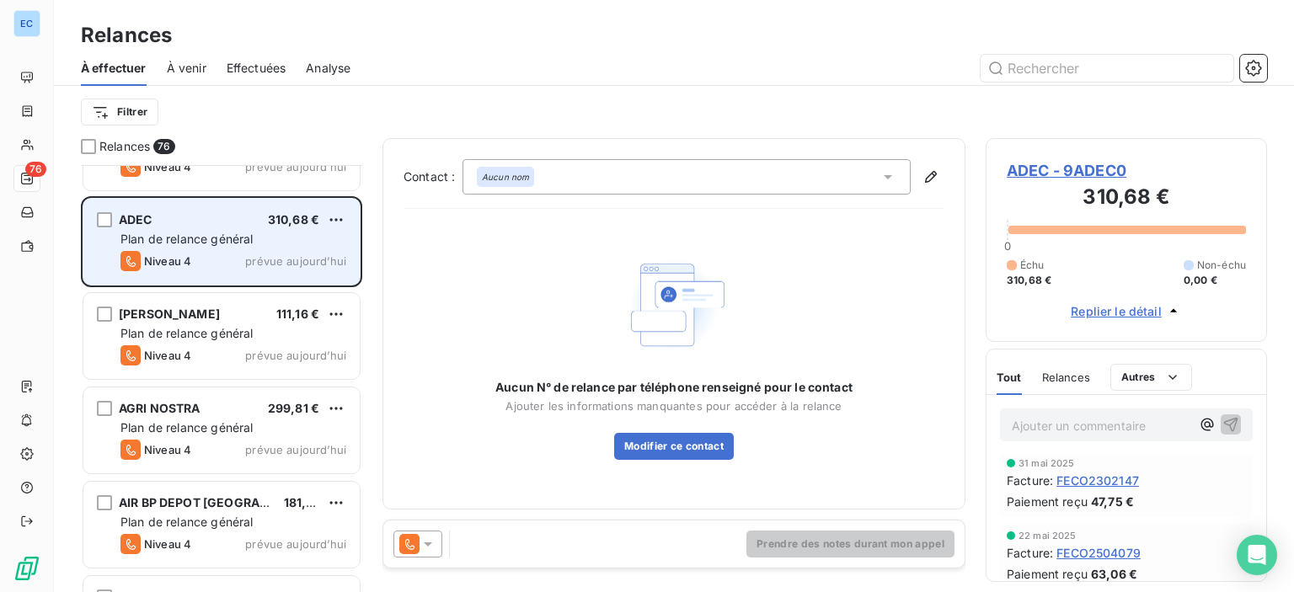
click at [170, 245] on div "Plan de relance général" at bounding box center [233, 239] width 226 height 17
click at [170, 257] on span "Niveau 4" at bounding box center [167, 260] width 47 height 13
click at [170, 259] on span "Niveau 4" at bounding box center [167, 260] width 47 height 13
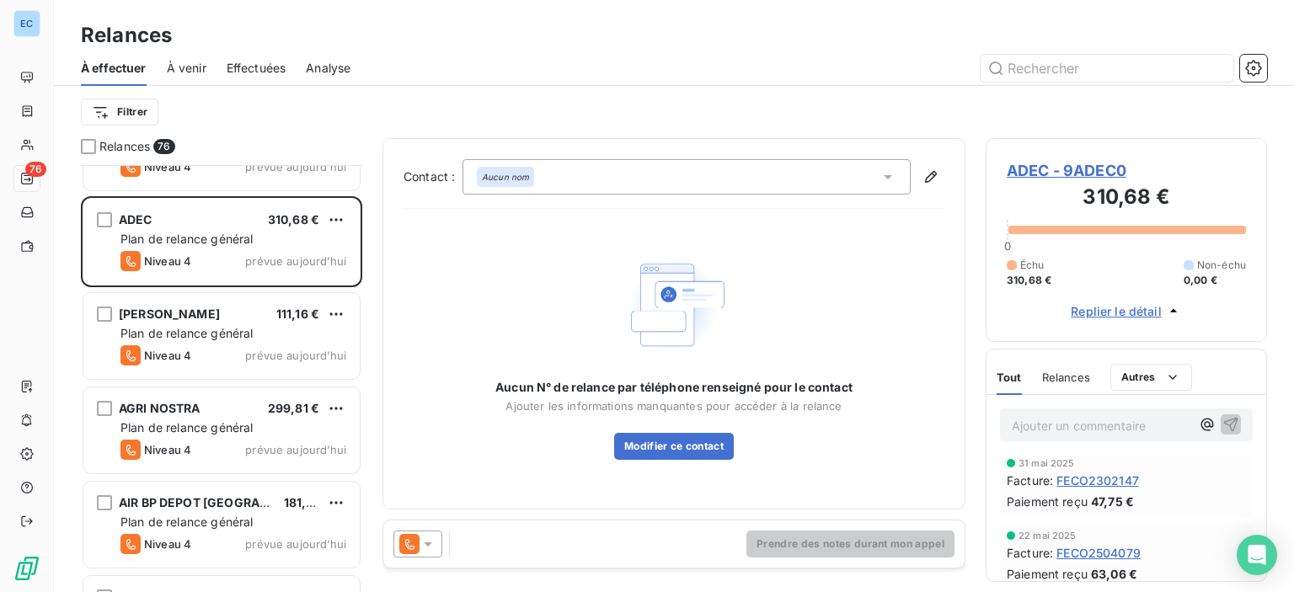
click at [1102, 479] on span "FECO2302147" at bounding box center [1097, 481] width 83 height 18
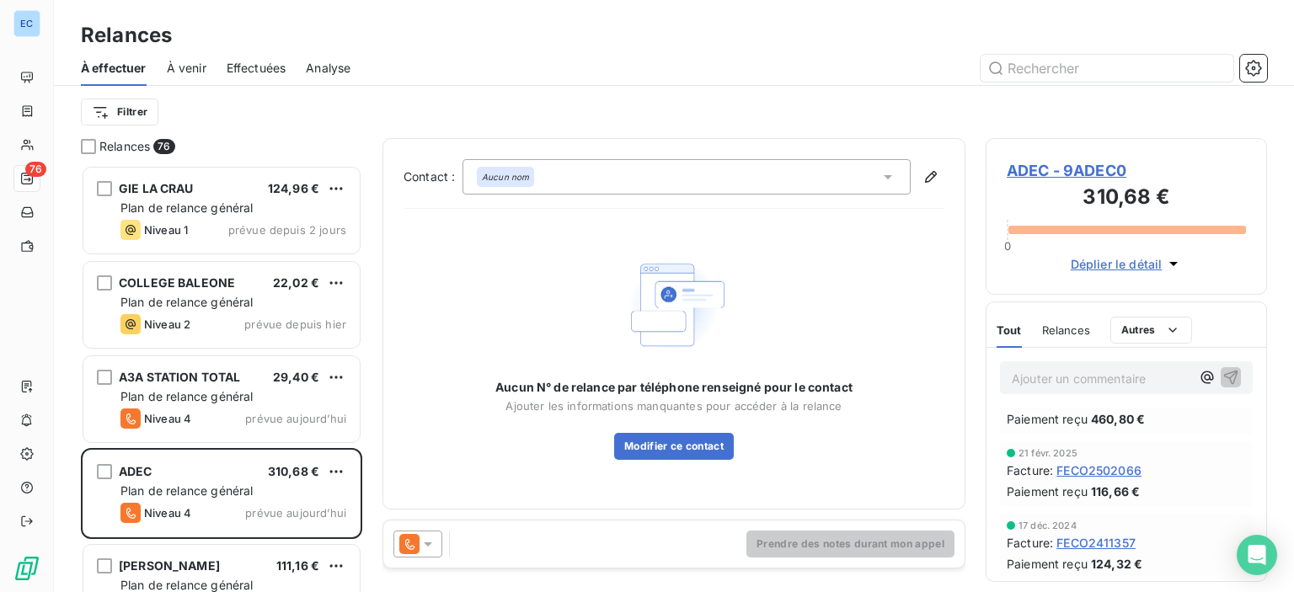
scroll to position [505, 0]
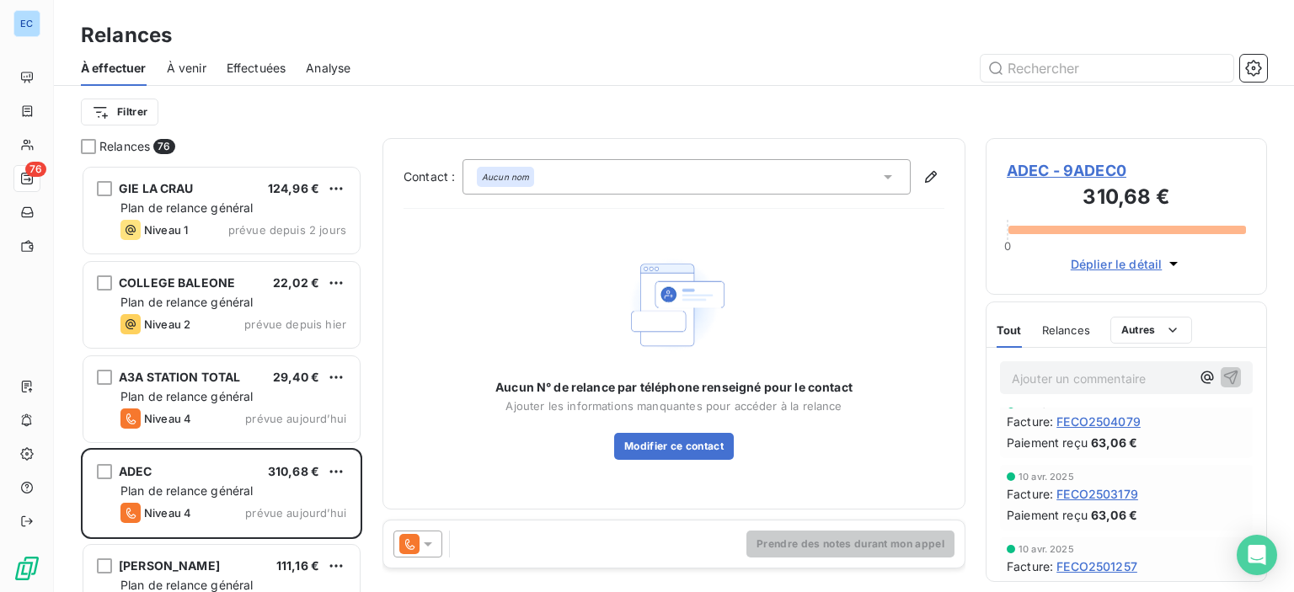
click at [1082, 332] on span "Relances" at bounding box center [1066, 329] width 48 height 13
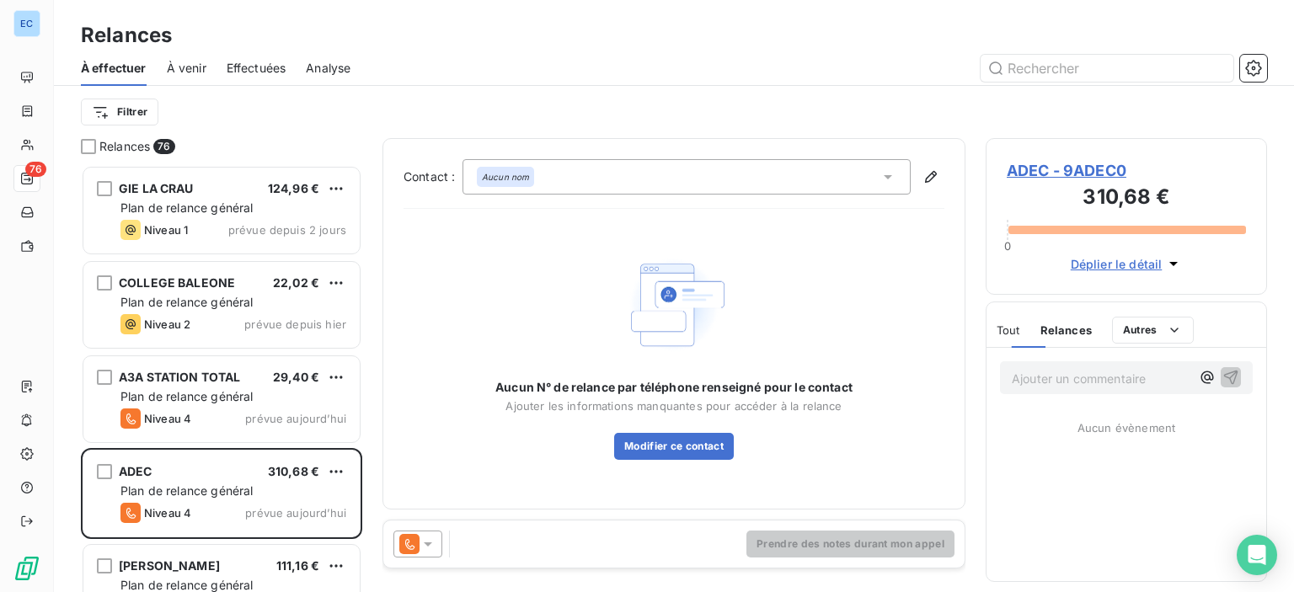
scroll to position [0, 0]
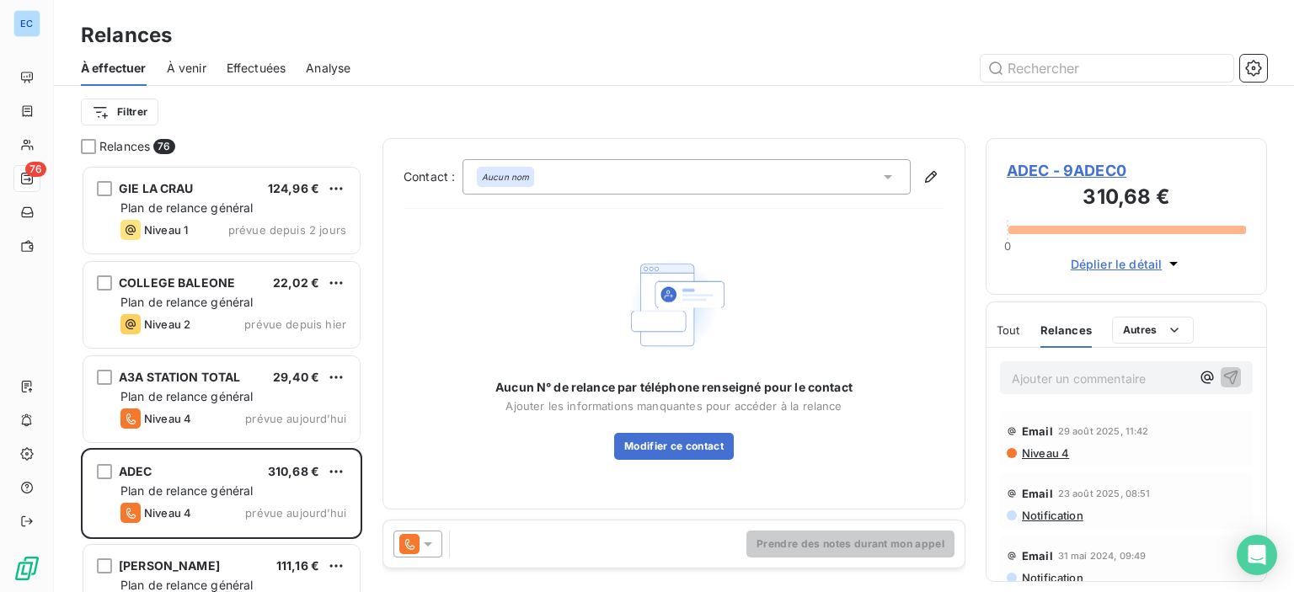
click at [1043, 448] on span "Niveau 4" at bounding box center [1044, 452] width 49 height 13
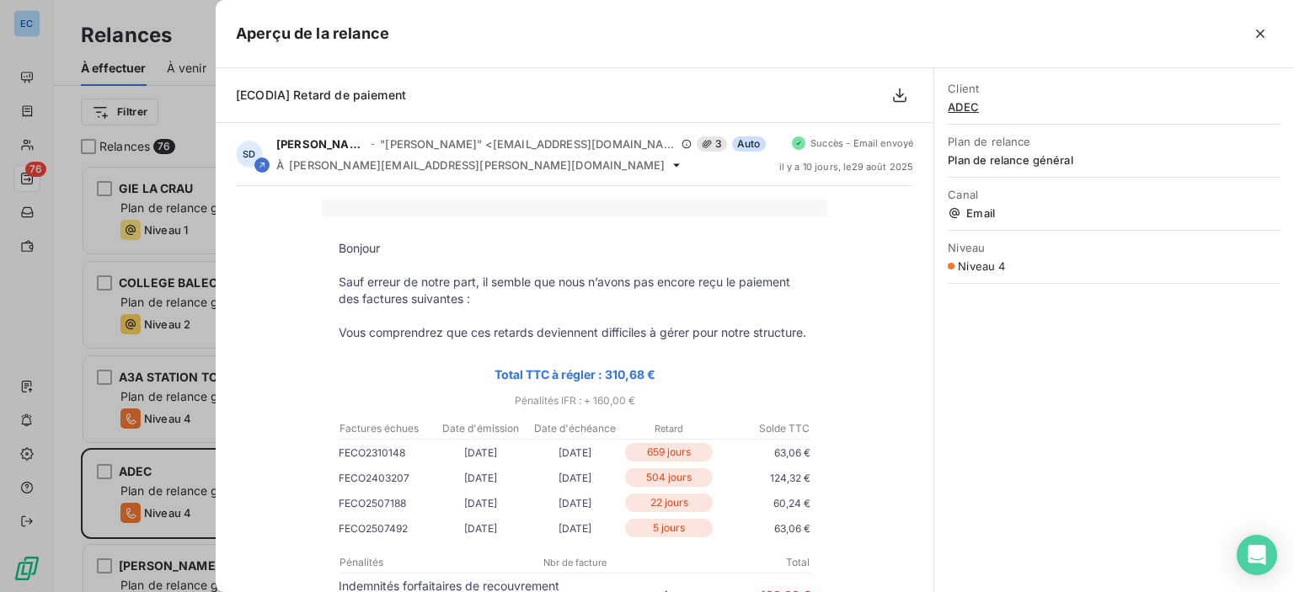
click at [992, 275] on div "Niveau Niveau 4" at bounding box center [1114, 256] width 333 height 53
click at [1259, 39] on icon "button" at bounding box center [1260, 33] width 17 height 17
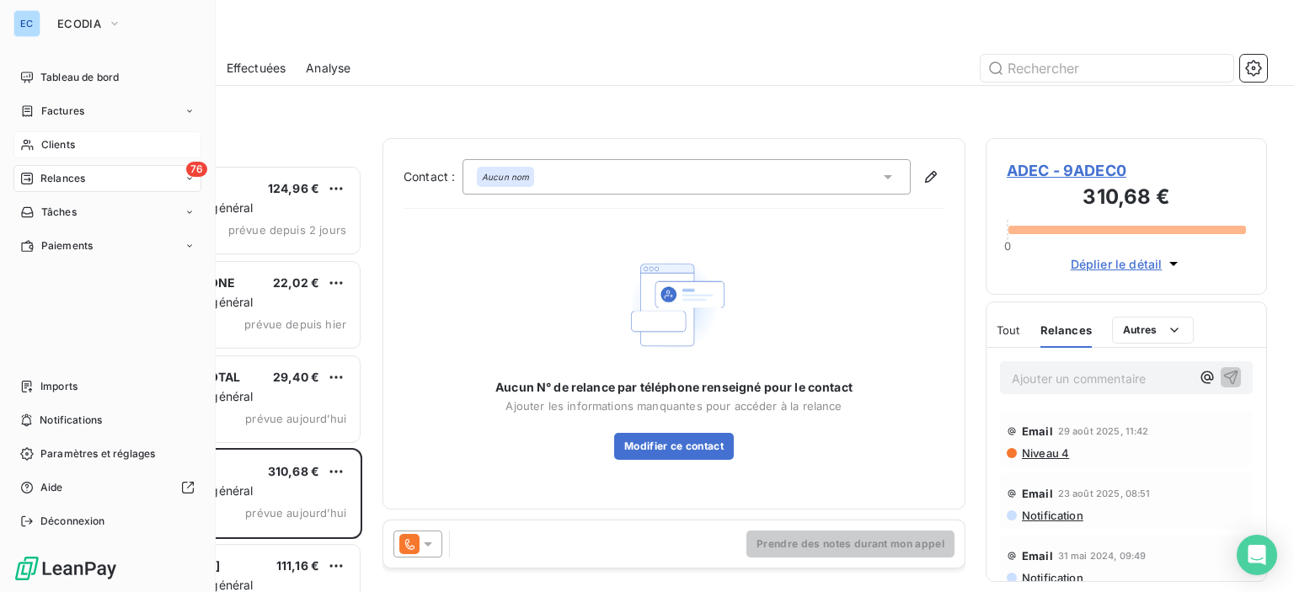
click at [51, 142] on span "Clients" at bounding box center [58, 144] width 34 height 15
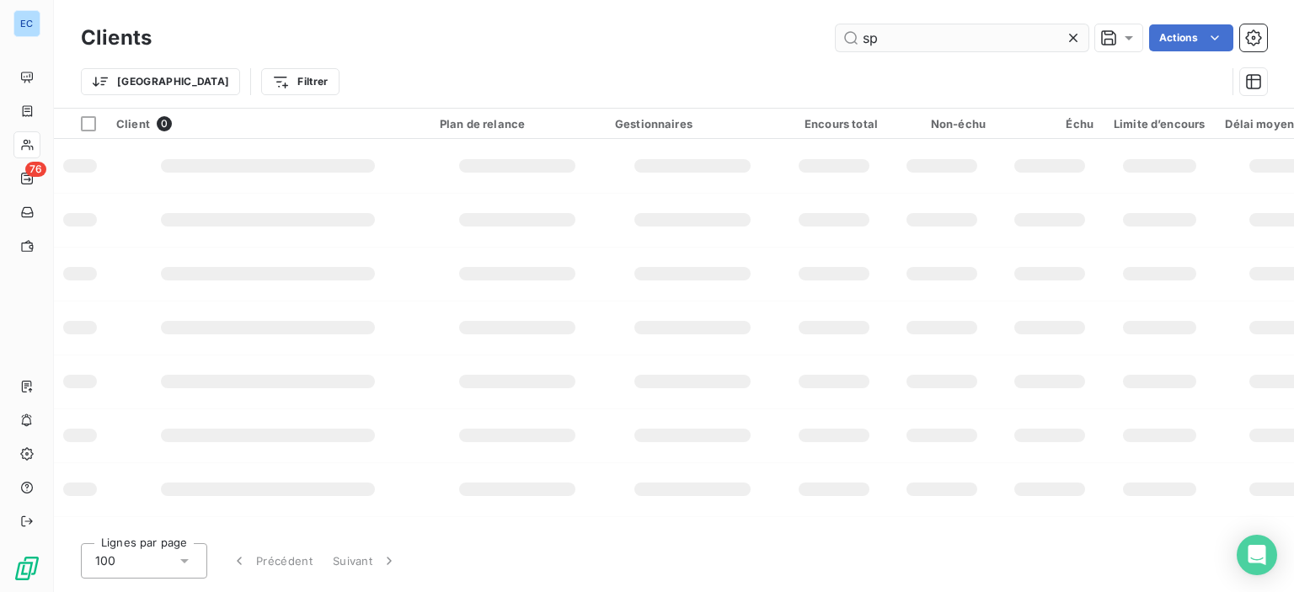
type input "s"
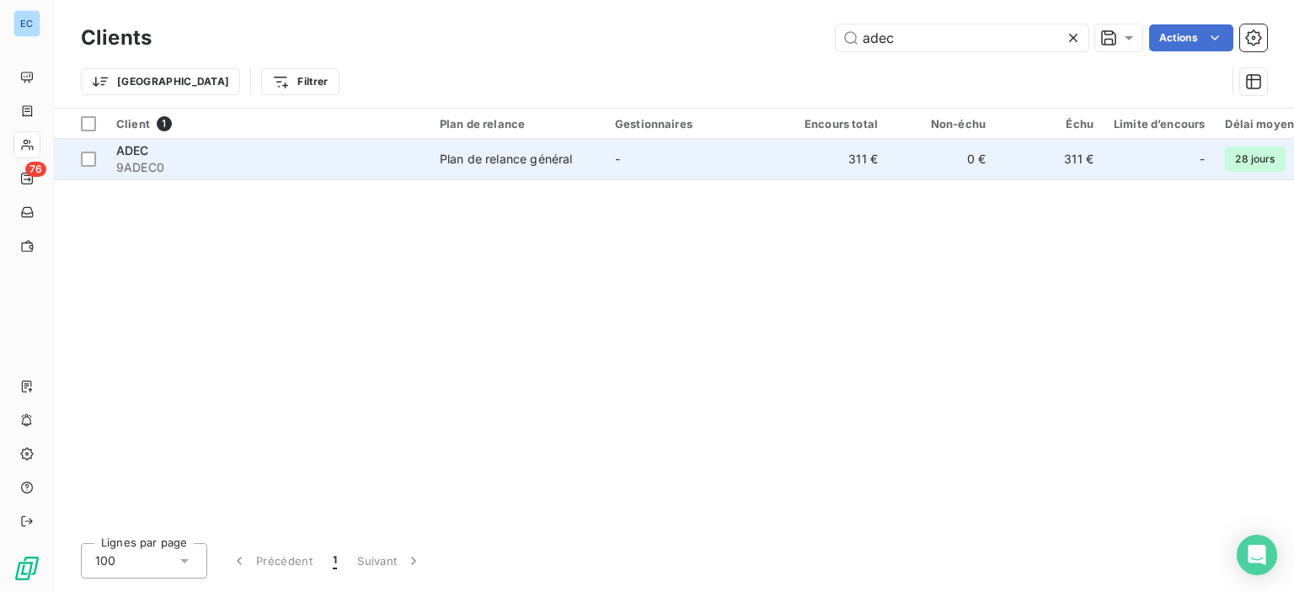
type input "adec"
click at [117, 168] on span "9ADEC0" at bounding box center [267, 167] width 303 height 17
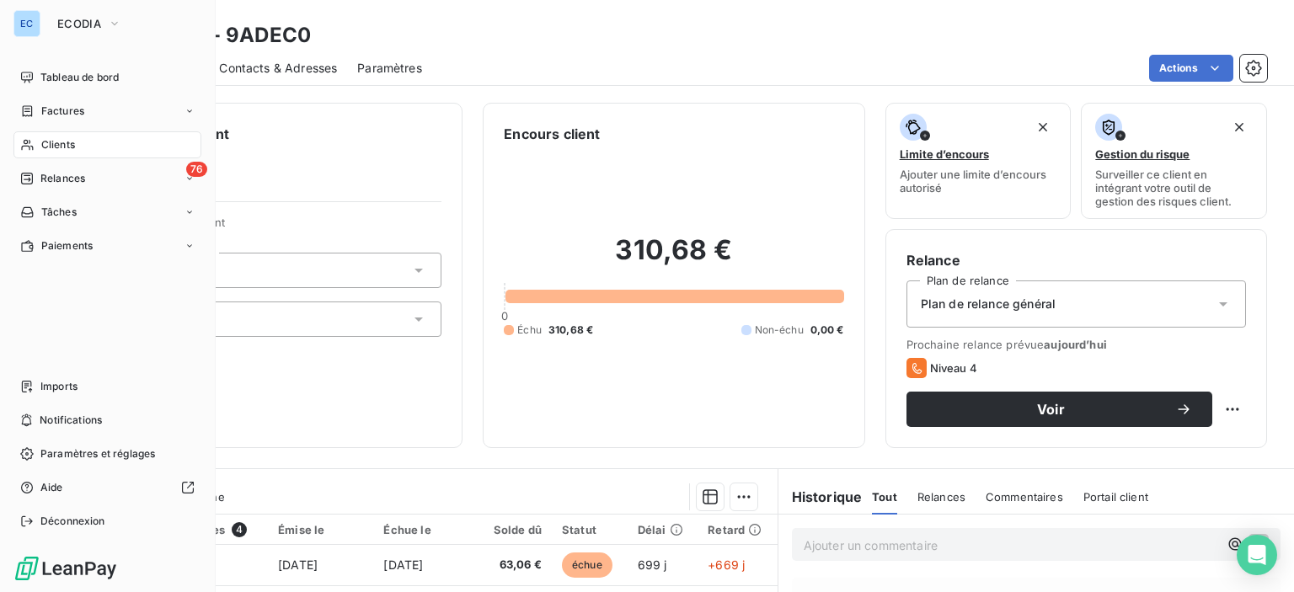
click at [48, 147] on span "Clients" at bounding box center [58, 144] width 34 height 15
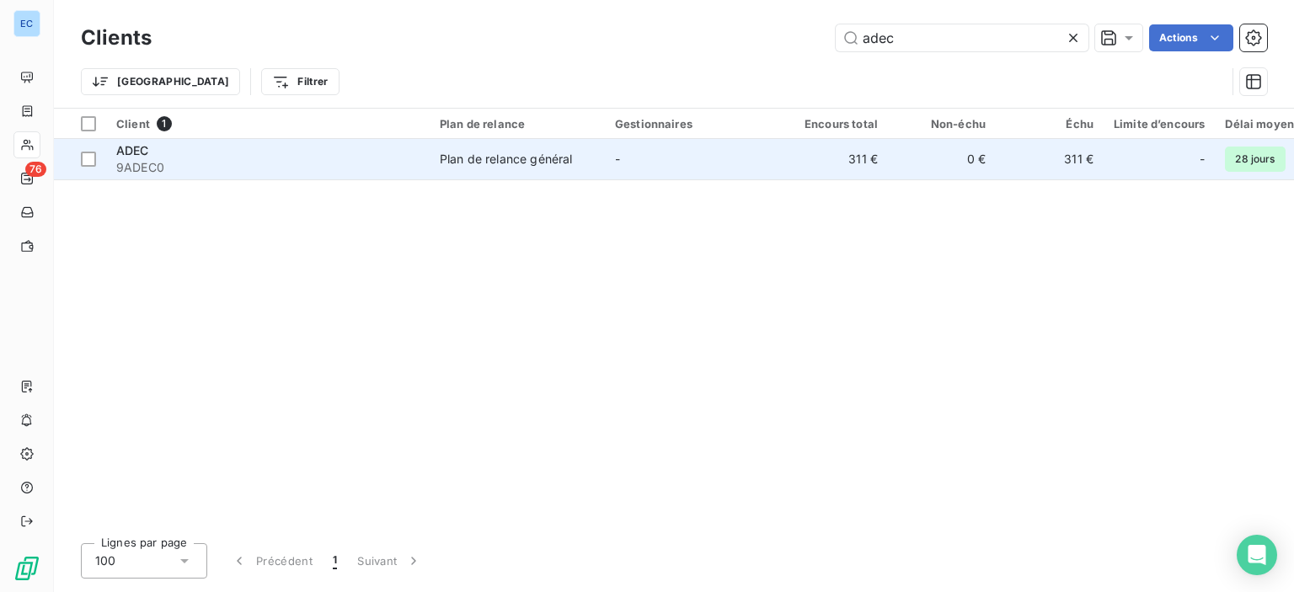
click at [510, 161] on div "Plan de relance général" at bounding box center [506, 159] width 132 height 17
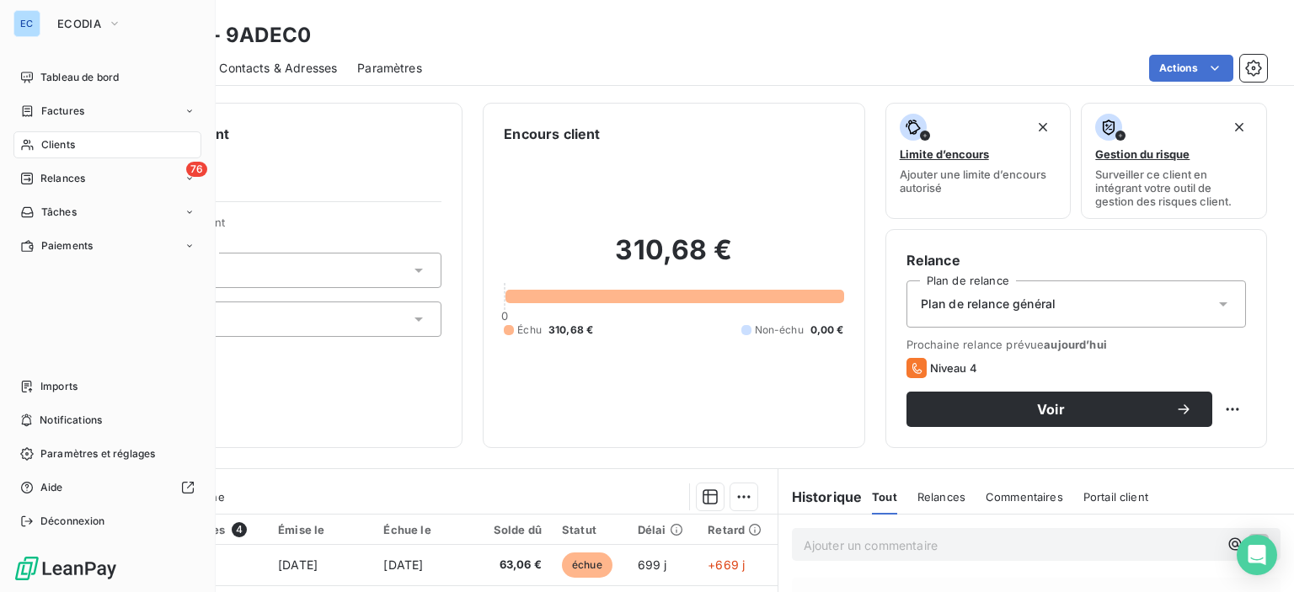
click at [78, 148] on div "Clients" at bounding box center [107, 144] width 188 height 27
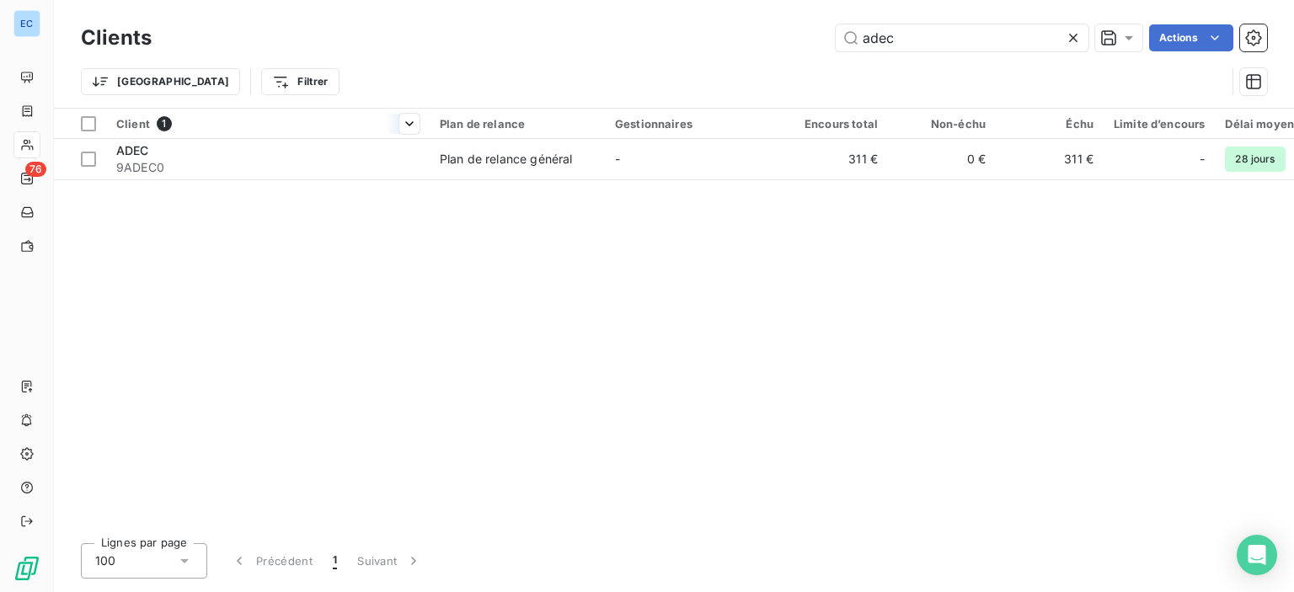
click at [162, 117] on span "1" at bounding box center [164, 123] width 15 height 15
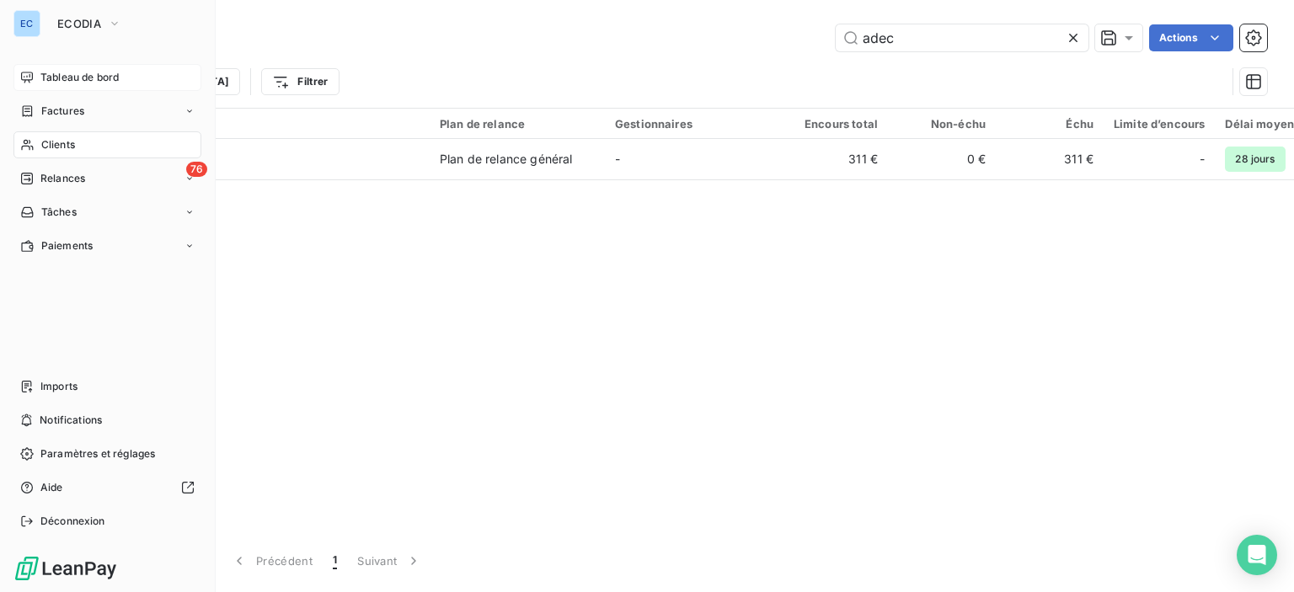
click at [61, 79] on span "Tableau de bord" at bounding box center [79, 77] width 78 height 15
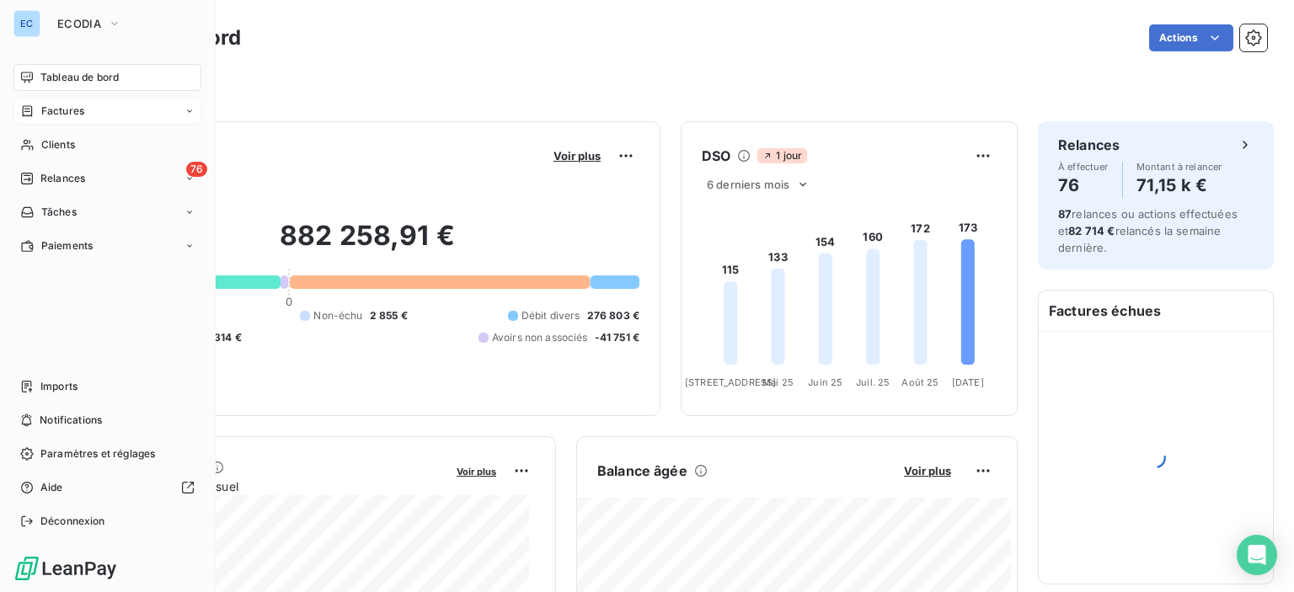
click at [64, 115] on span "Factures" at bounding box center [62, 111] width 43 height 15
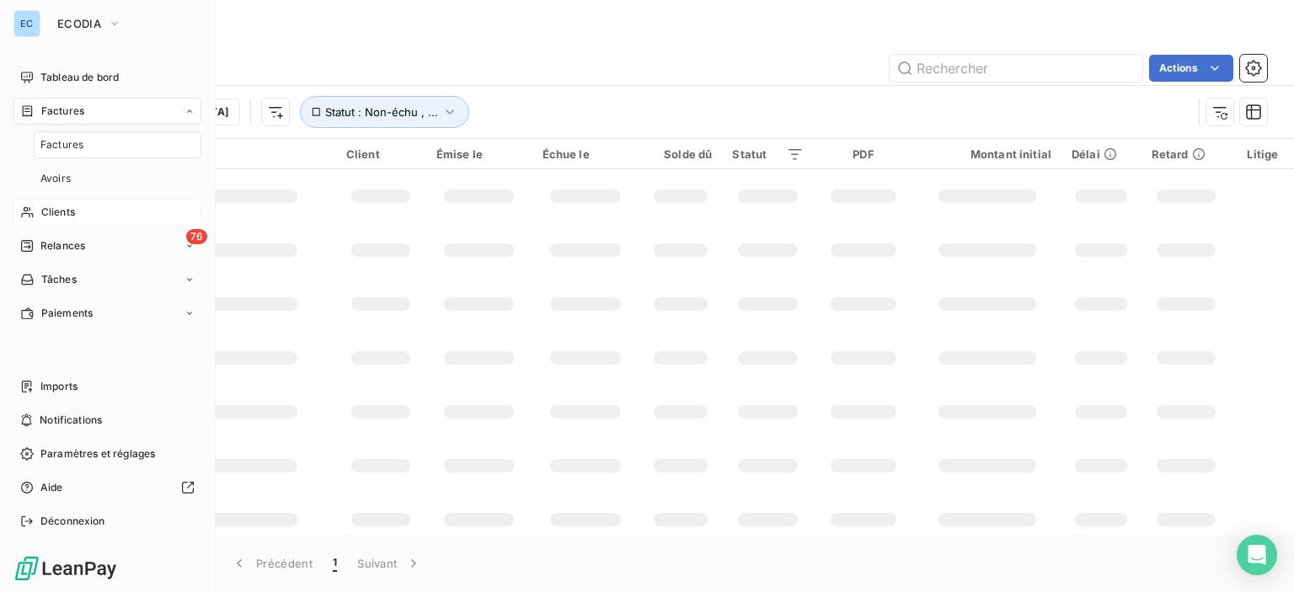
click at [50, 213] on span "Clients" at bounding box center [58, 212] width 34 height 15
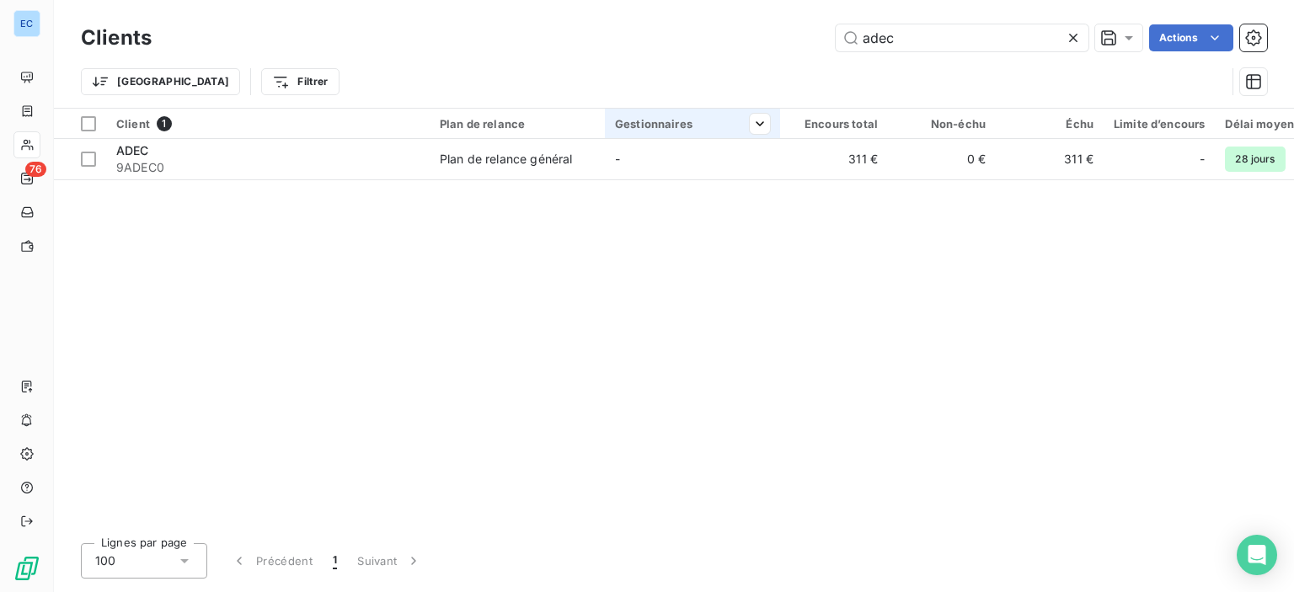
click at [633, 130] on div "Gestionnaires" at bounding box center [692, 123] width 155 height 13
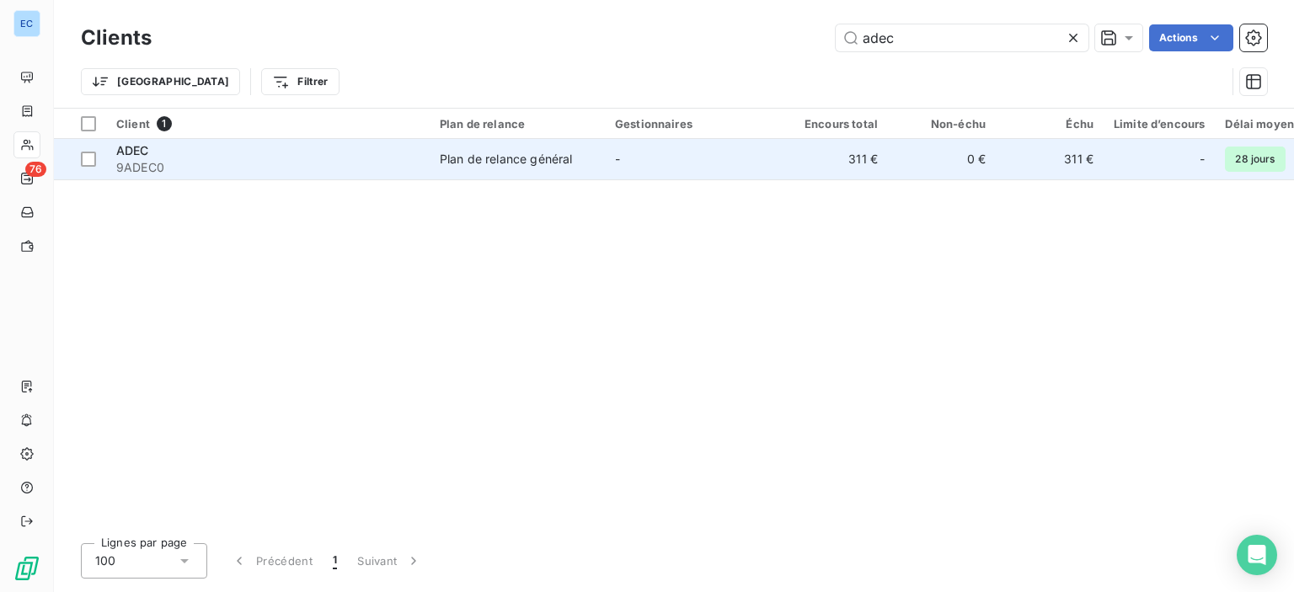
click at [147, 154] on span "ADEC" at bounding box center [132, 150] width 33 height 14
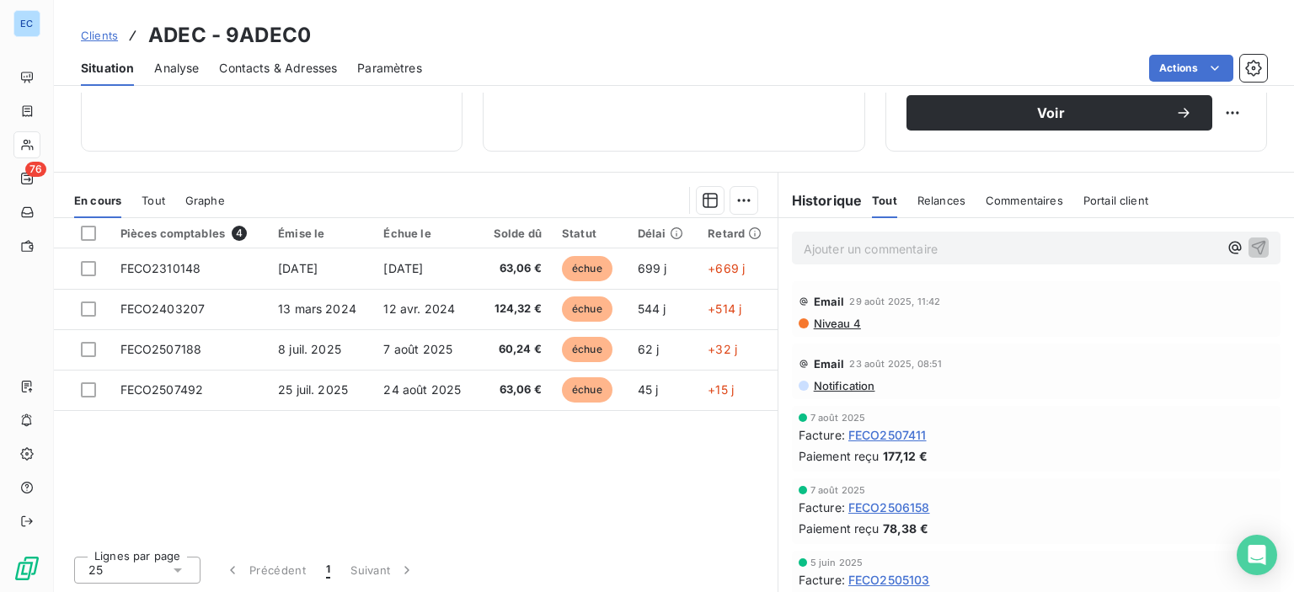
scroll to position [128, 0]
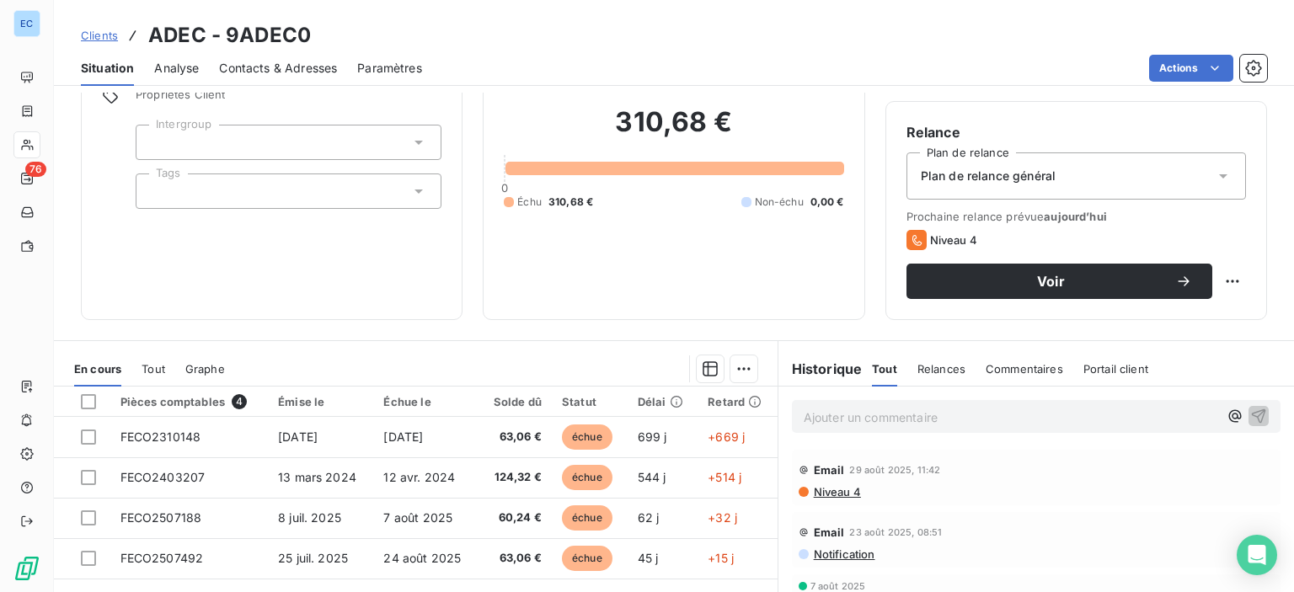
click at [1094, 365] on span "Portail client" at bounding box center [1115, 368] width 65 height 13
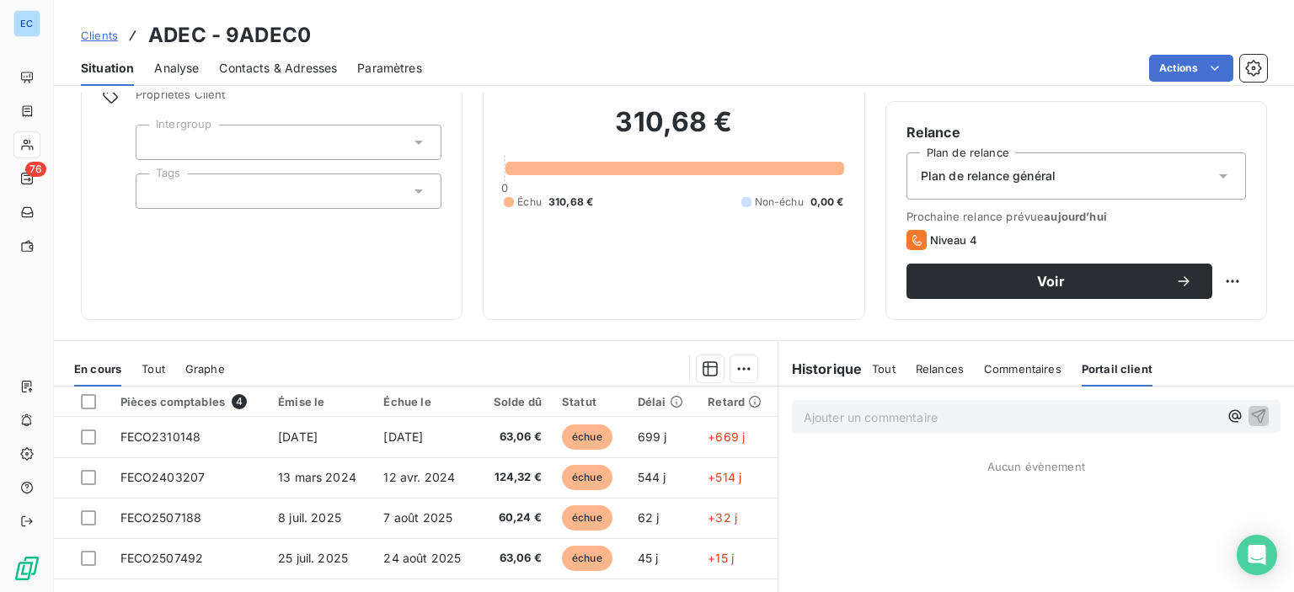
click at [1206, 163] on div "Plan de relance général" at bounding box center [1075, 175] width 339 height 47
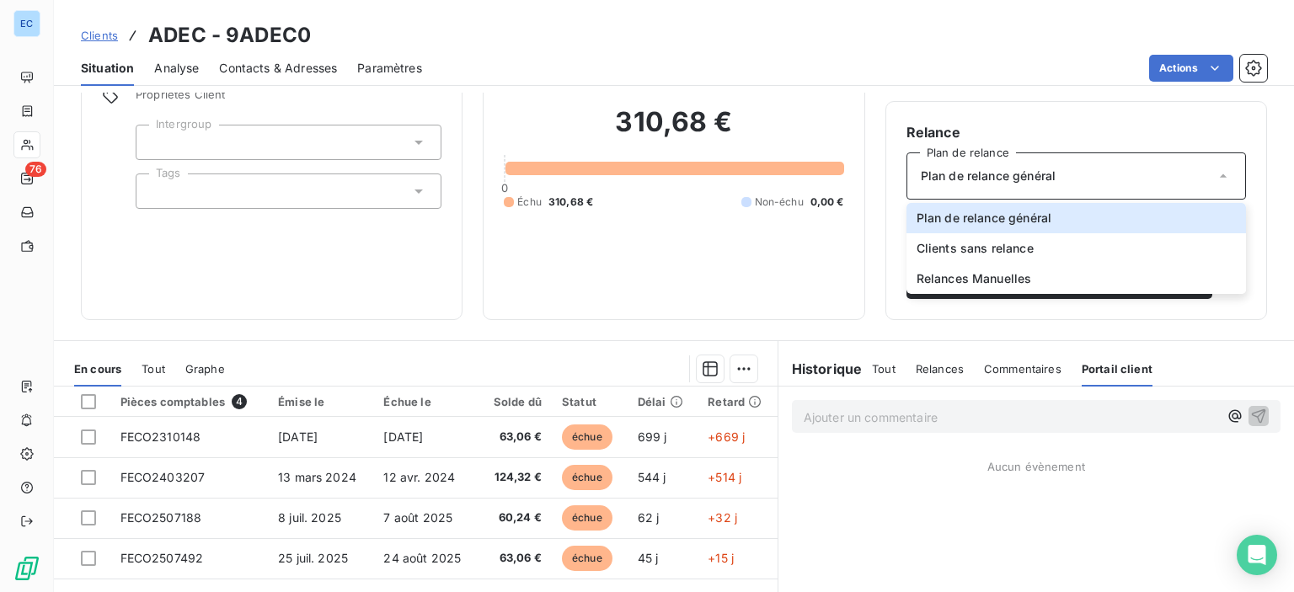
scroll to position [0, 0]
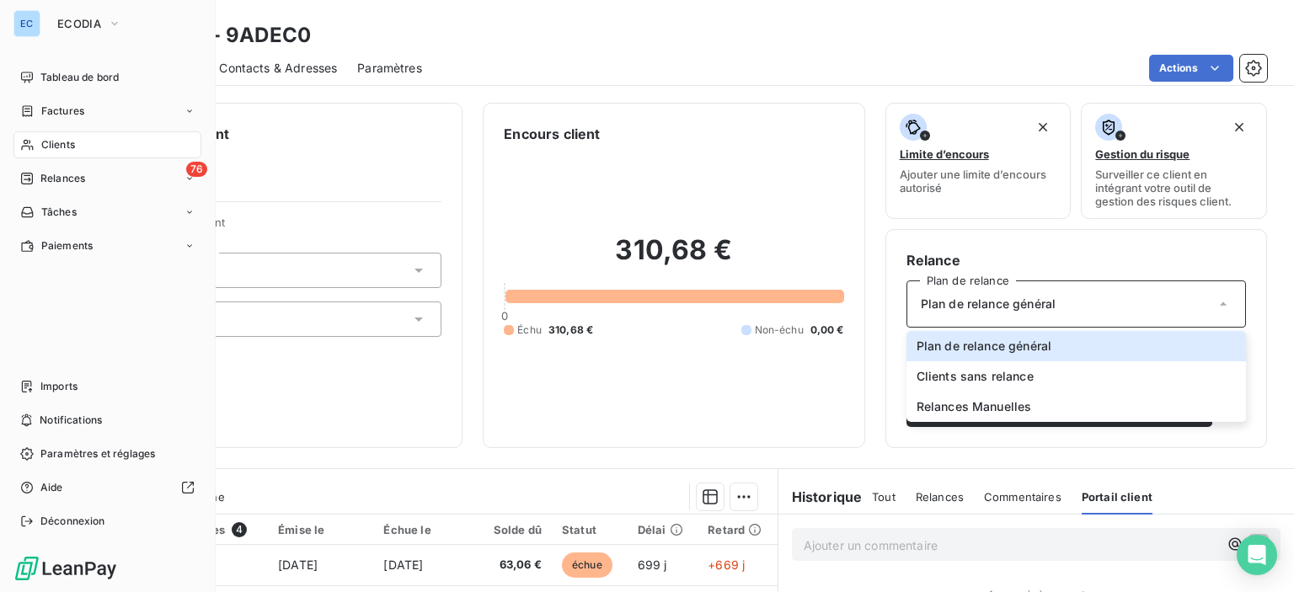
click at [38, 149] on div "Clients" at bounding box center [107, 144] width 188 height 27
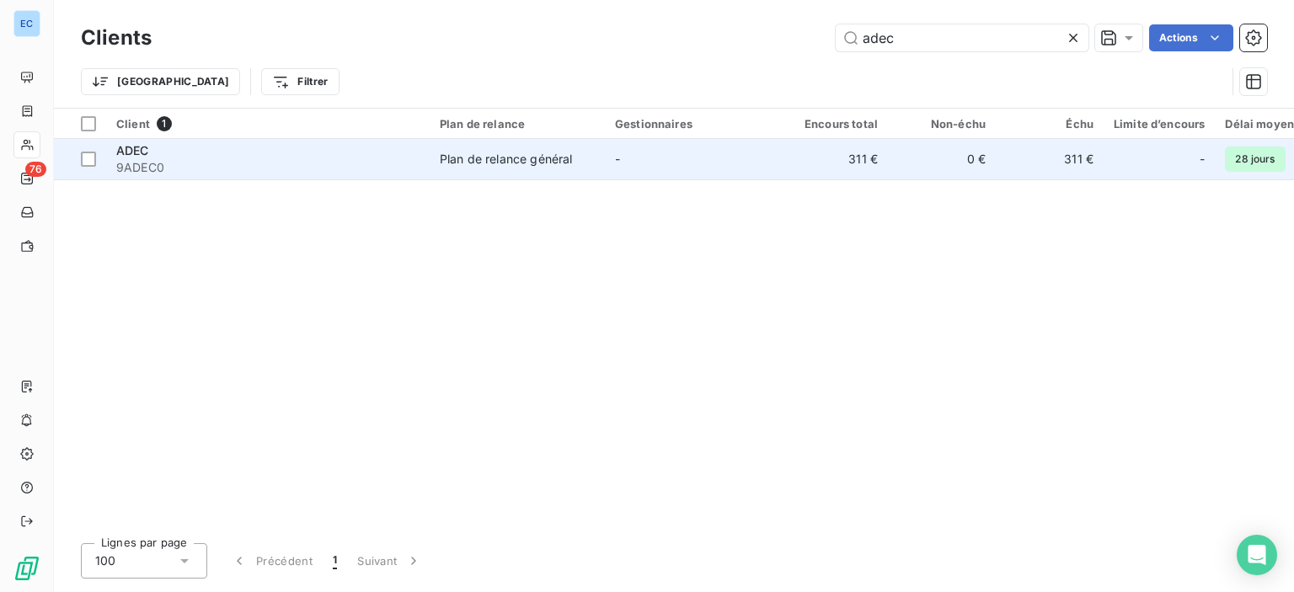
click at [502, 158] on div "Plan de relance général" at bounding box center [506, 159] width 132 height 17
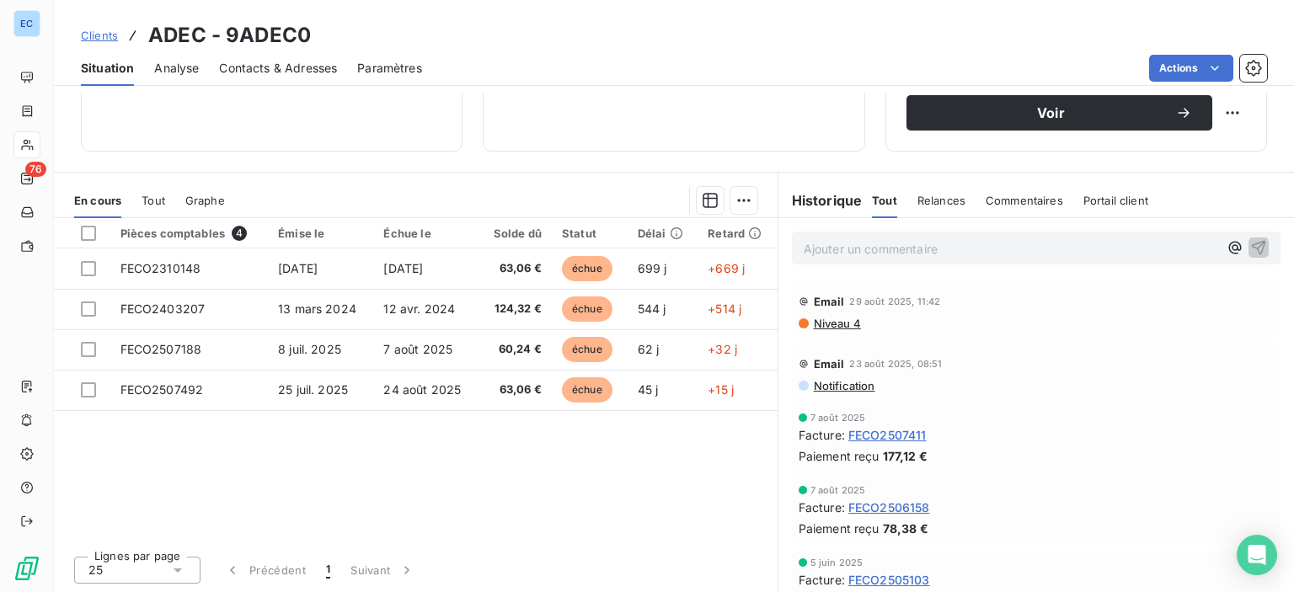
click at [1007, 202] on span "Commentaires" at bounding box center [1024, 200] width 77 height 13
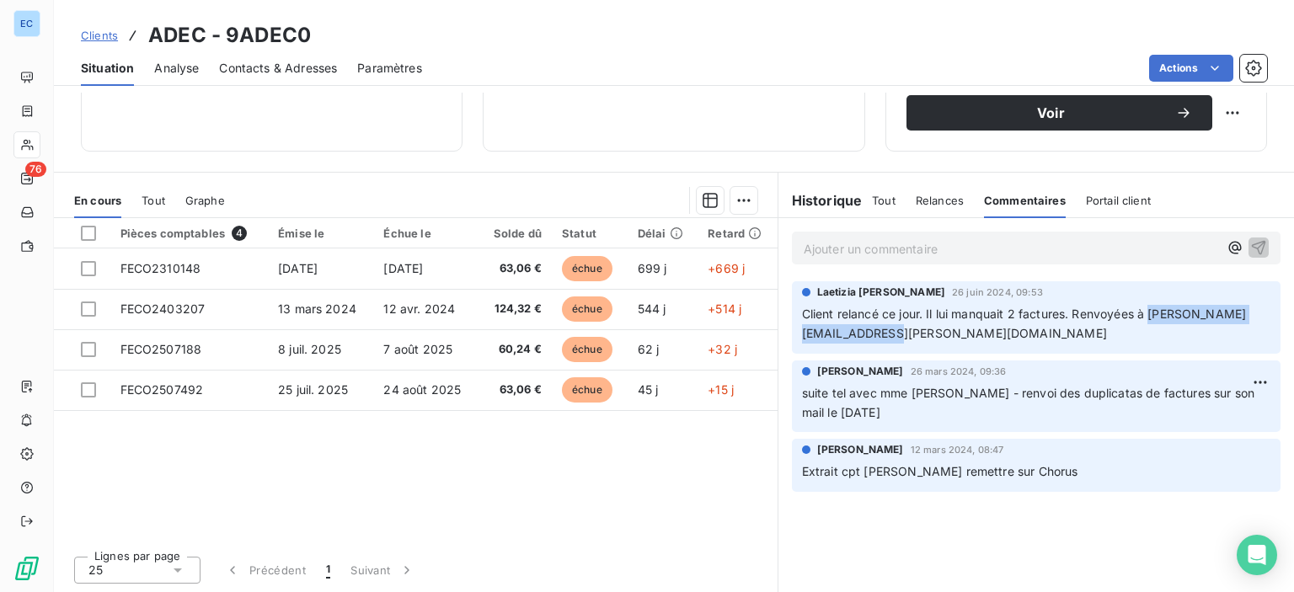
drag, startPoint x: 952, startPoint y: 332, endPoint x: 788, endPoint y: 349, distance: 164.3
click at [792, 349] on div "Laetizia [PERSON_NAME] 26 juin 2024, 09:53 Client relancé ce jour. Il lui manqu…" at bounding box center [1036, 317] width 489 height 72
copy span "[PERSON_NAME][EMAIL_ADDRESS][PERSON_NAME][DOMAIN_NAME]"
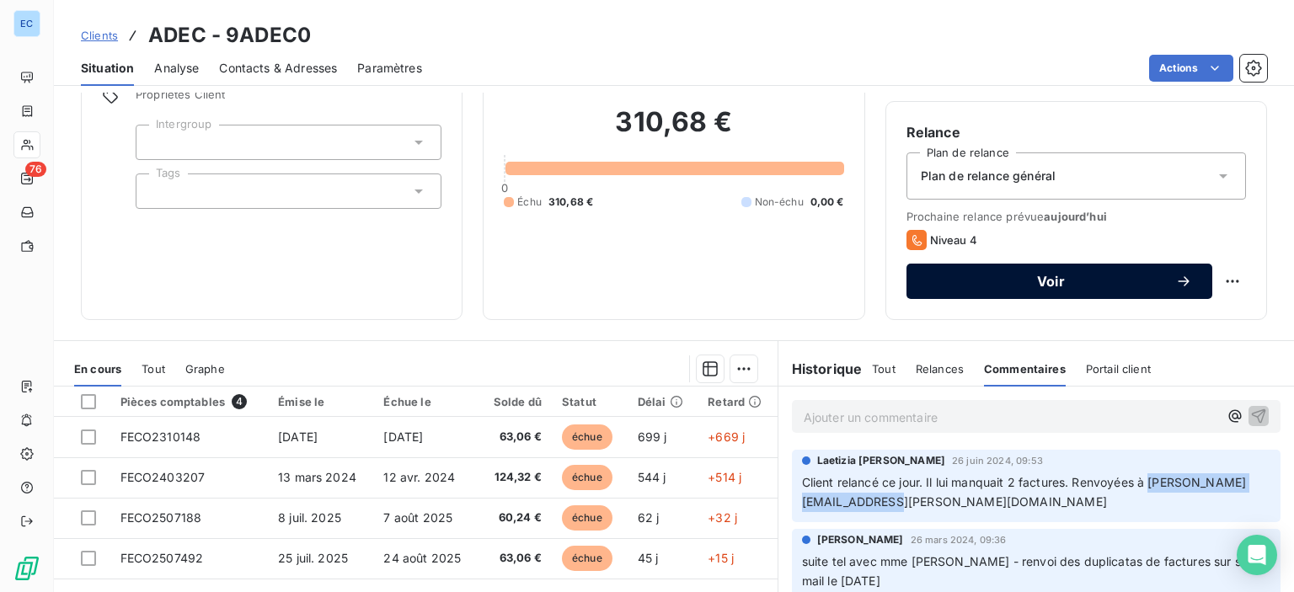
click at [1032, 286] on span "Voir" at bounding box center [1051, 281] width 249 height 13
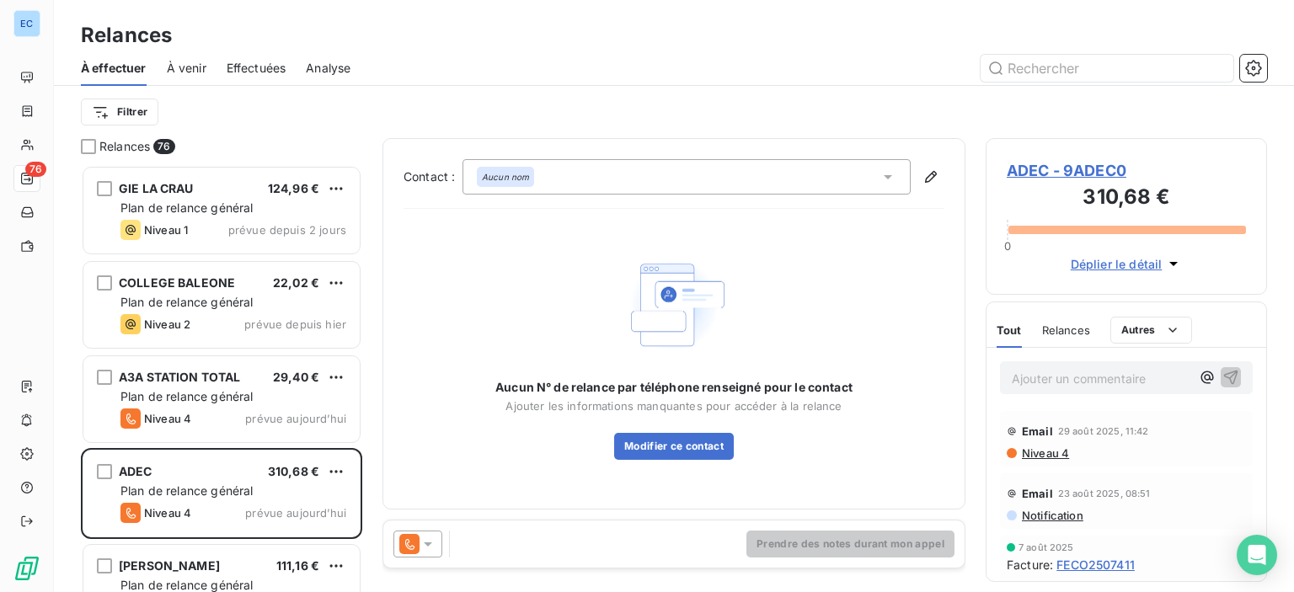
scroll to position [414, 268]
click at [661, 447] on button "Modifier ce contact" at bounding box center [674, 446] width 120 height 27
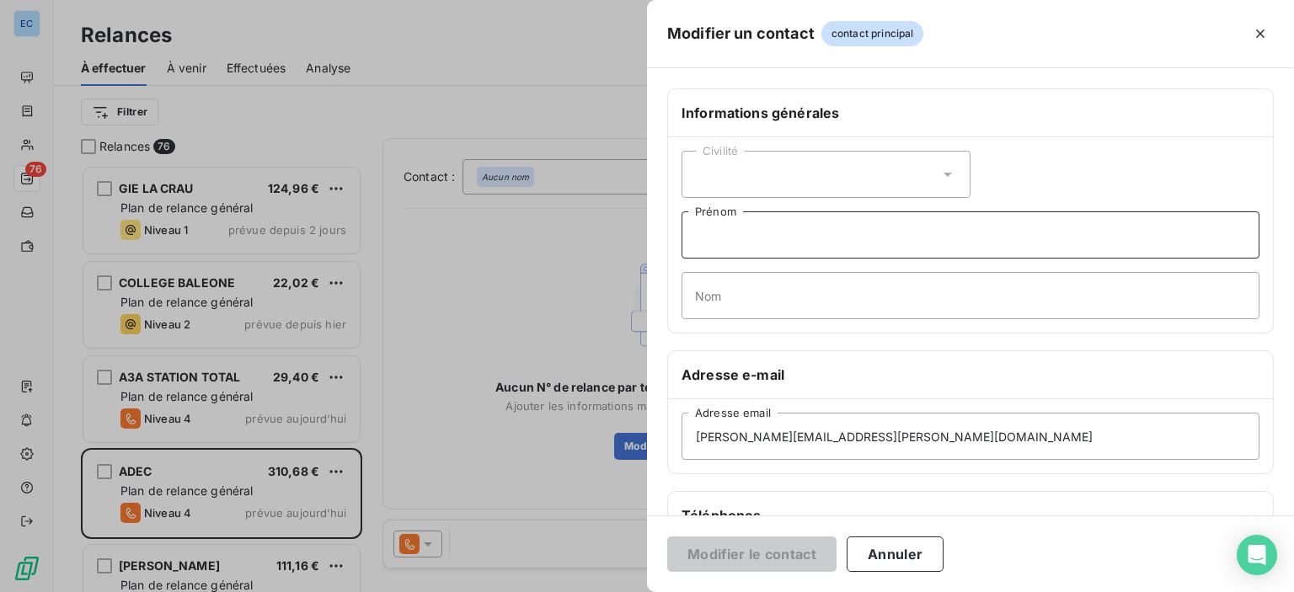
click at [717, 247] on input "Prénom" at bounding box center [970, 234] width 578 height 47
click at [715, 303] on input "Nom" at bounding box center [970, 295] width 578 height 47
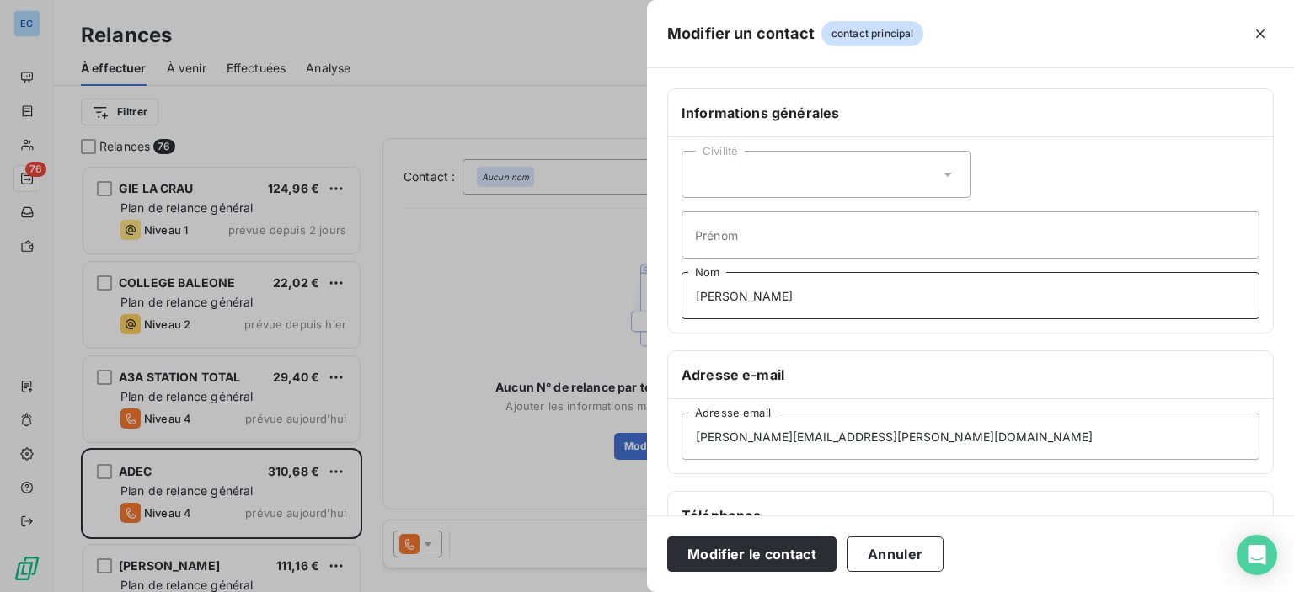
type input "[PERSON_NAME]"
click at [701, 239] on input "Prénom" at bounding box center [970, 234] width 578 height 47
click at [748, 164] on div "Civilité" at bounding box center [825, 174] width 289 height 47
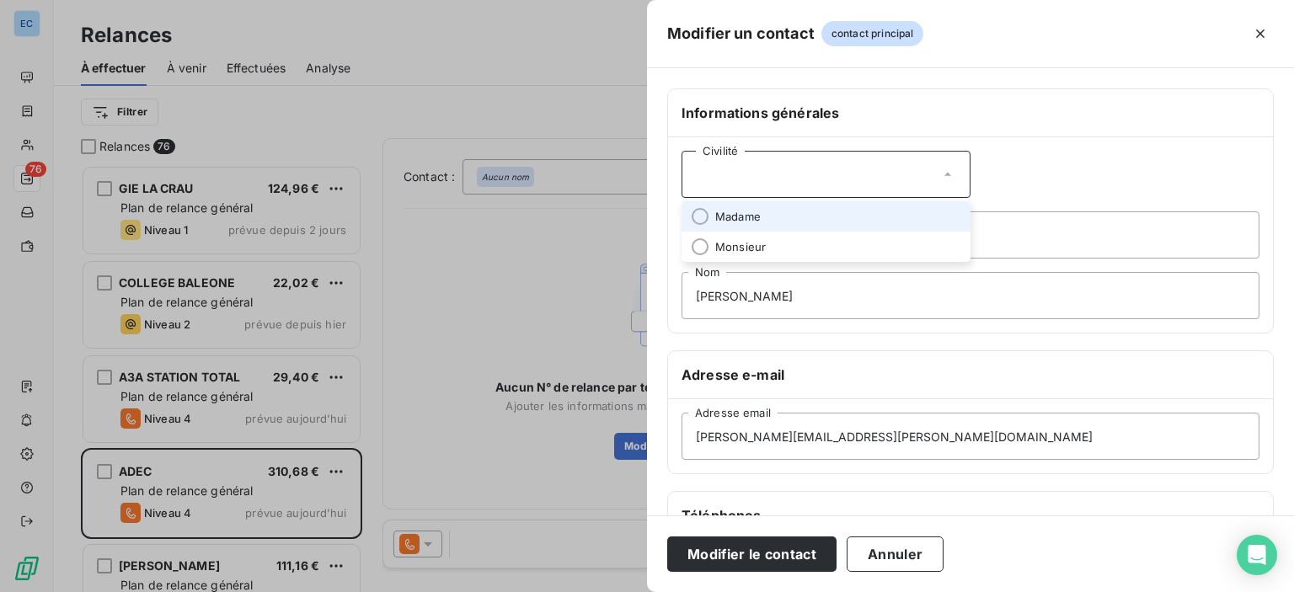
click at [741, 211] on span "Madame" at bounding box center [737, 217] width 45 height 16
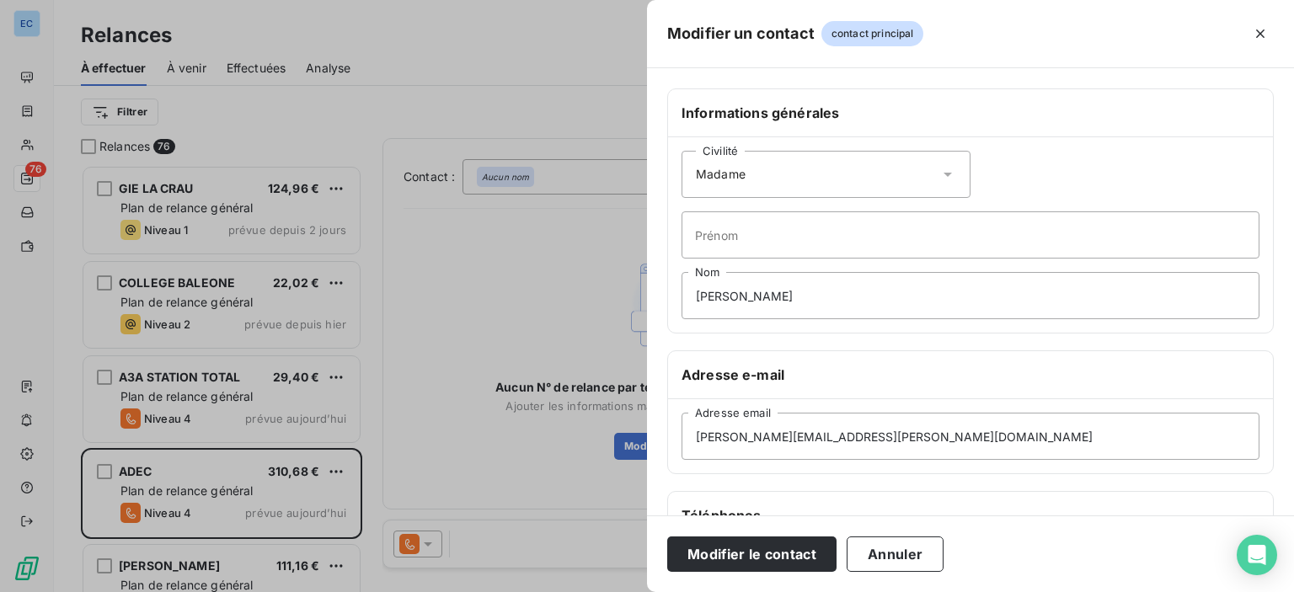
scroll to position [318, 0]
